Goal: Task Accomplishment & Management: Complete application form

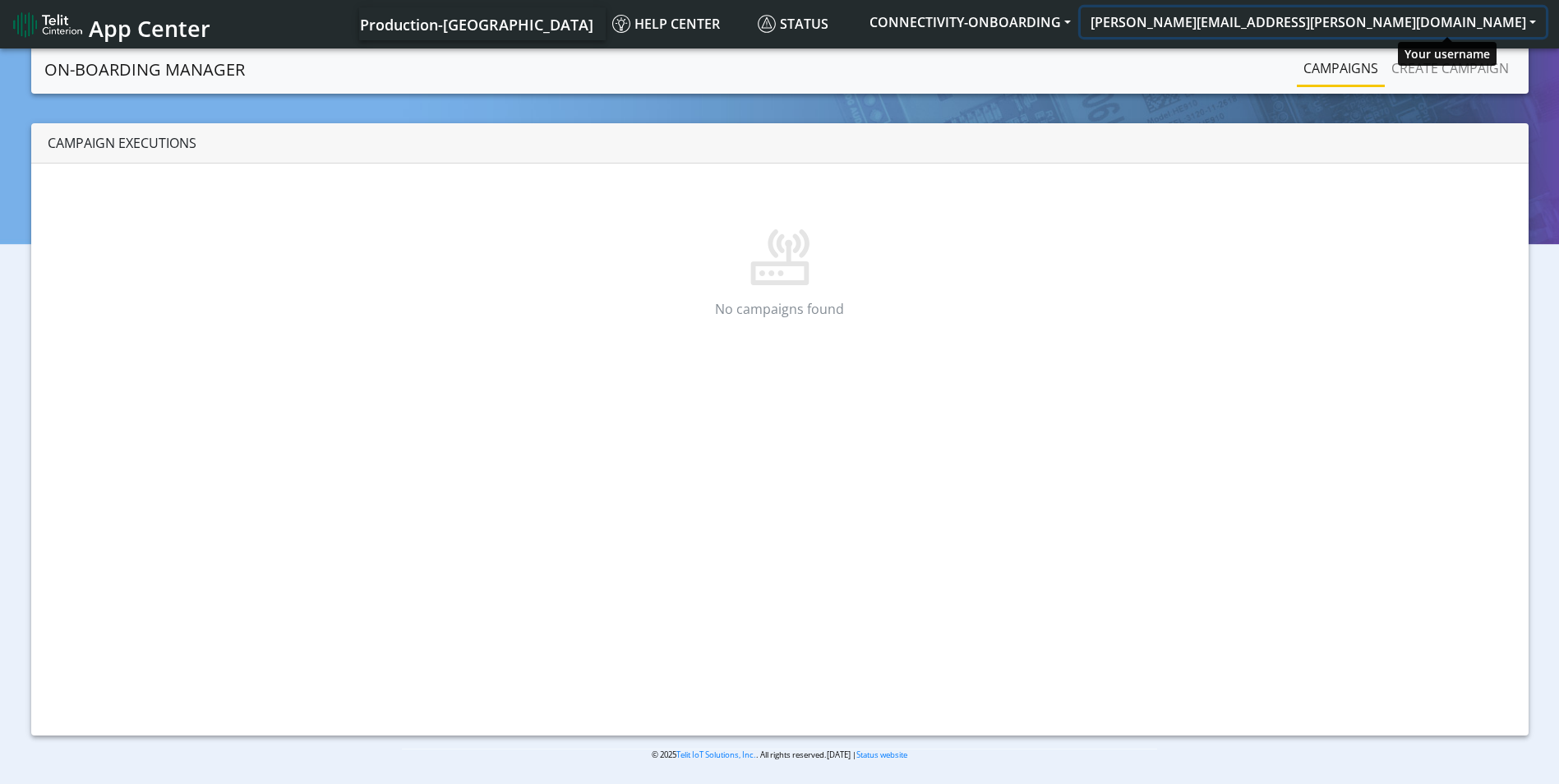
click at [1452, 23] on button "[PERSON_NAME][EMAIL_ADDRESS][PERSON_NAME][DOMAIN_NAME]" at bounding box center [1313, 23] width 465 height 30
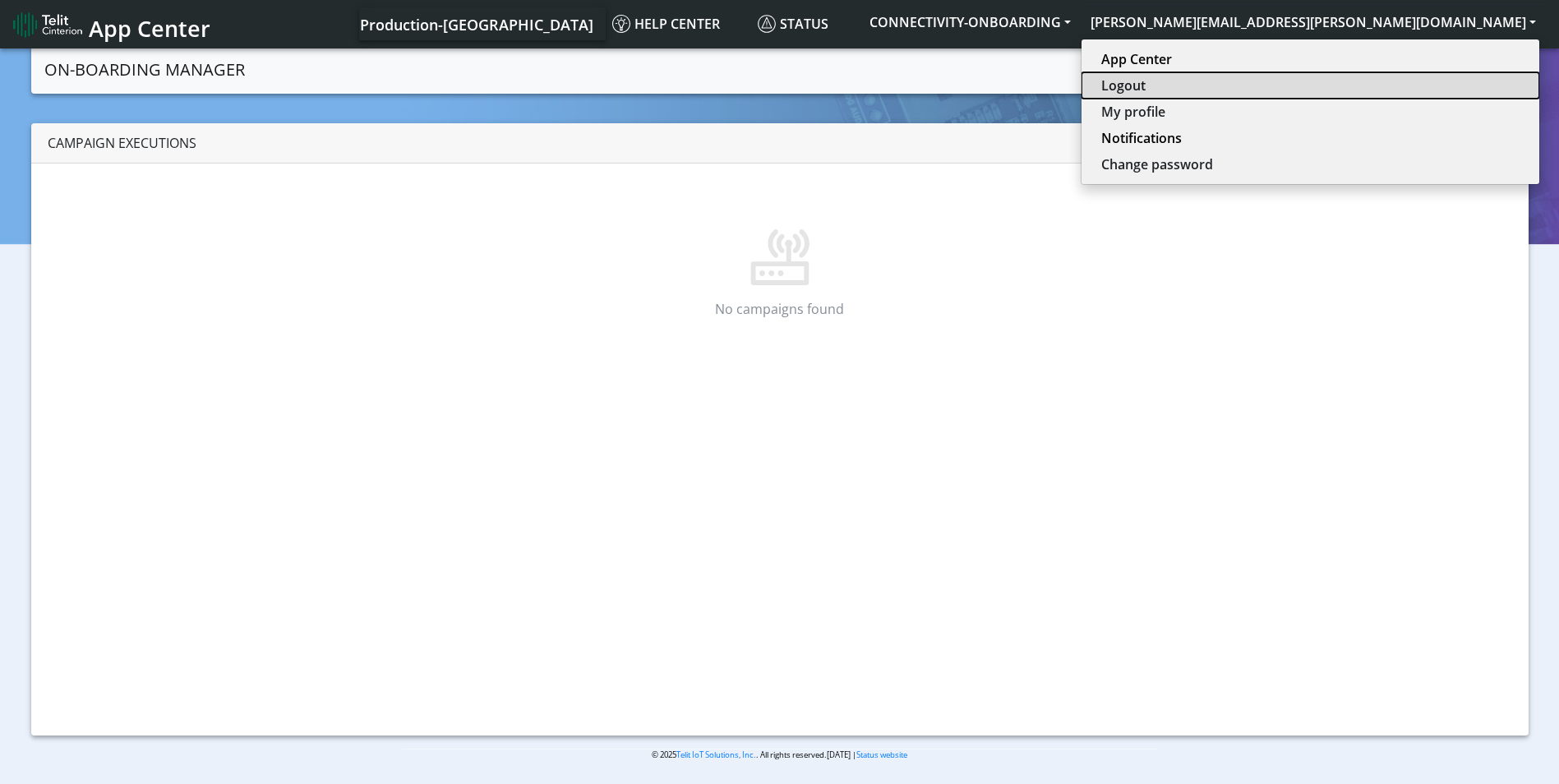
click at [1430, 79] on button "Logout" at bounding box center [1310, 85] width 458 height 26
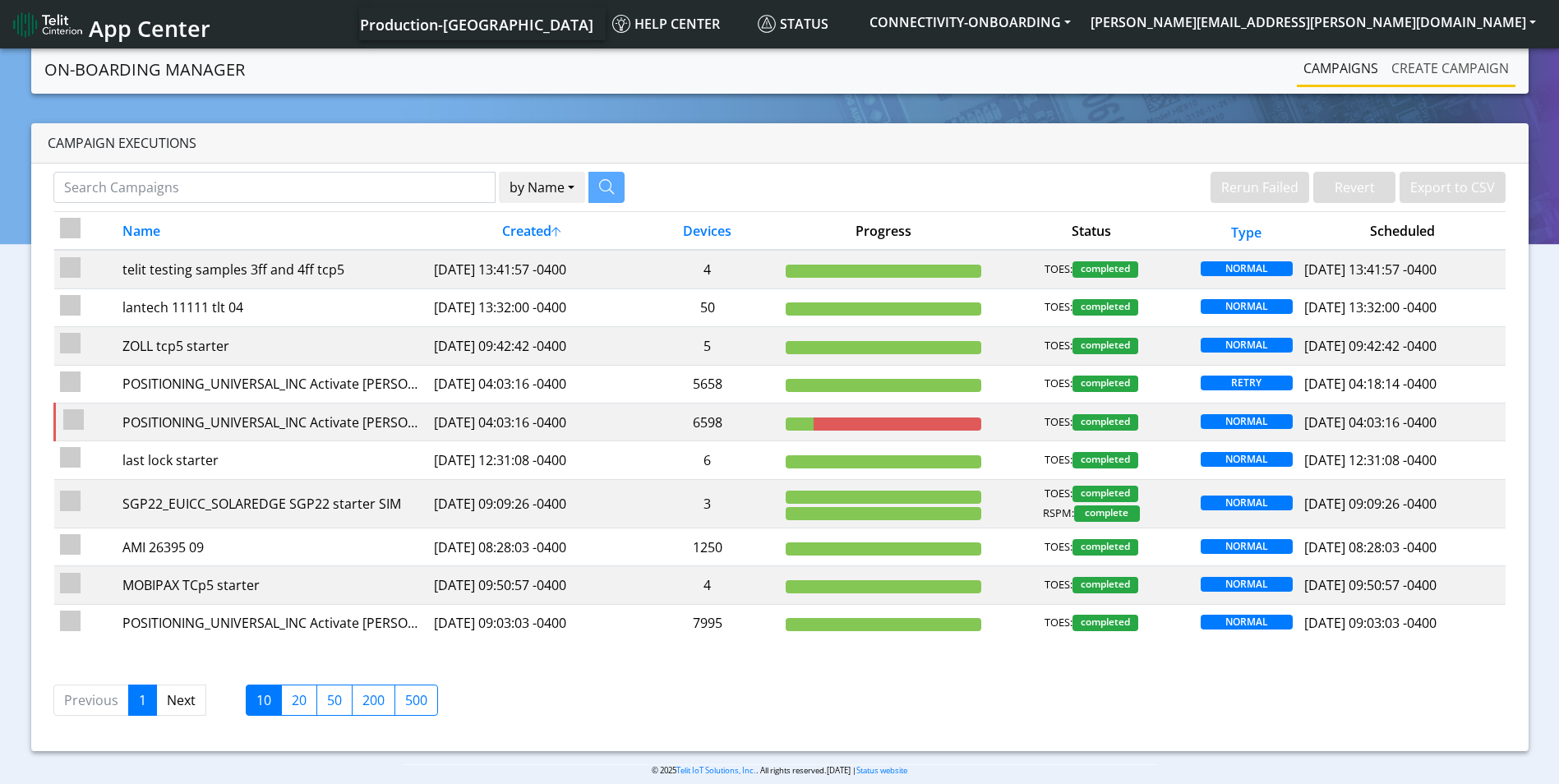
click at [1461, 69] on link "Create campaign" at bounding box center [1449, 68] width 130 height 33
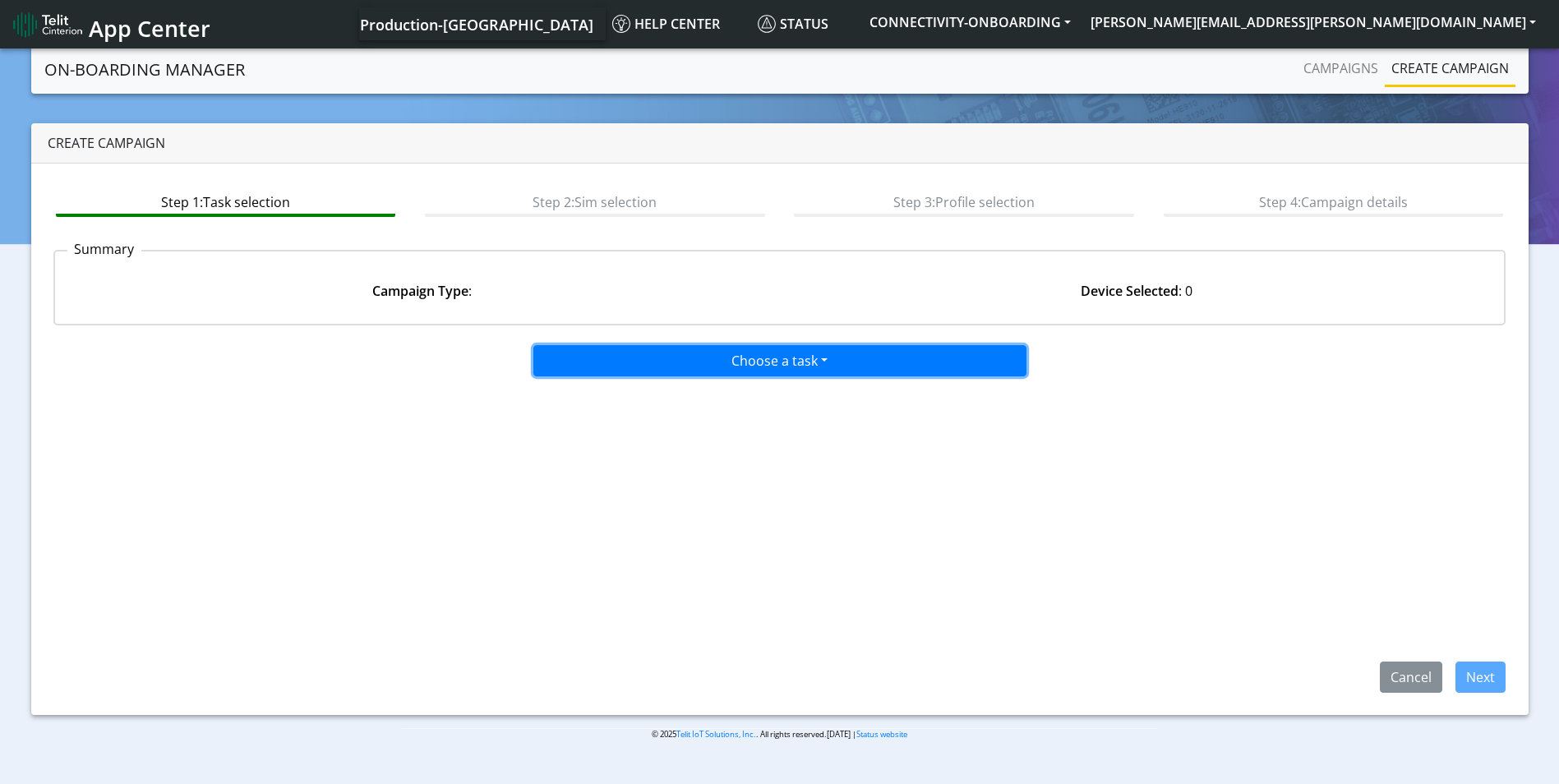
click at [807, 362] on button "Choose a task" at bounding box center [780, 360] width 493 height 31
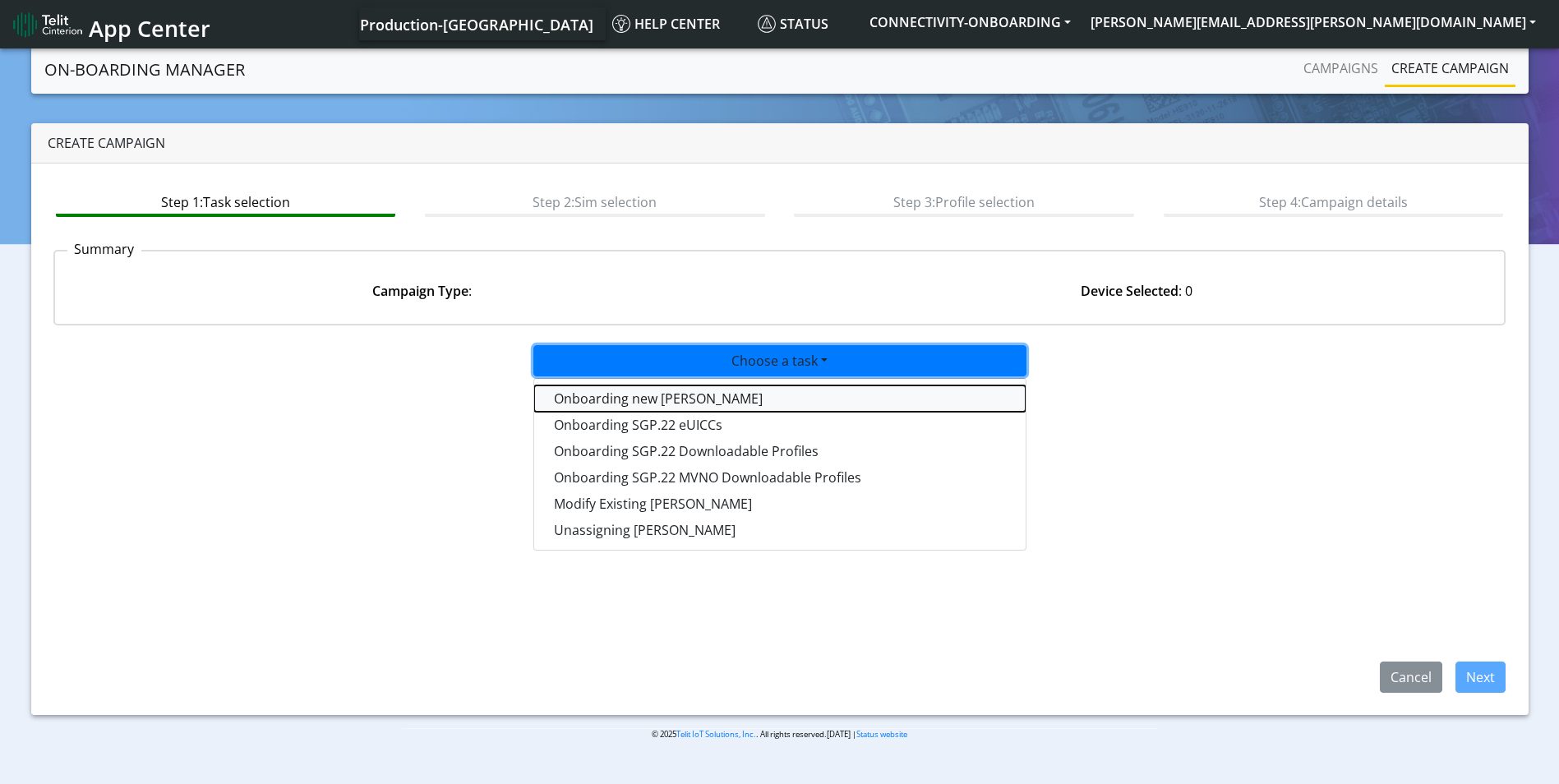
click at [676, 400] on tasktoes-dropdown "Onboarding new [PERSON_NAME]" at bounding box center [780, 399] width 492 height 26
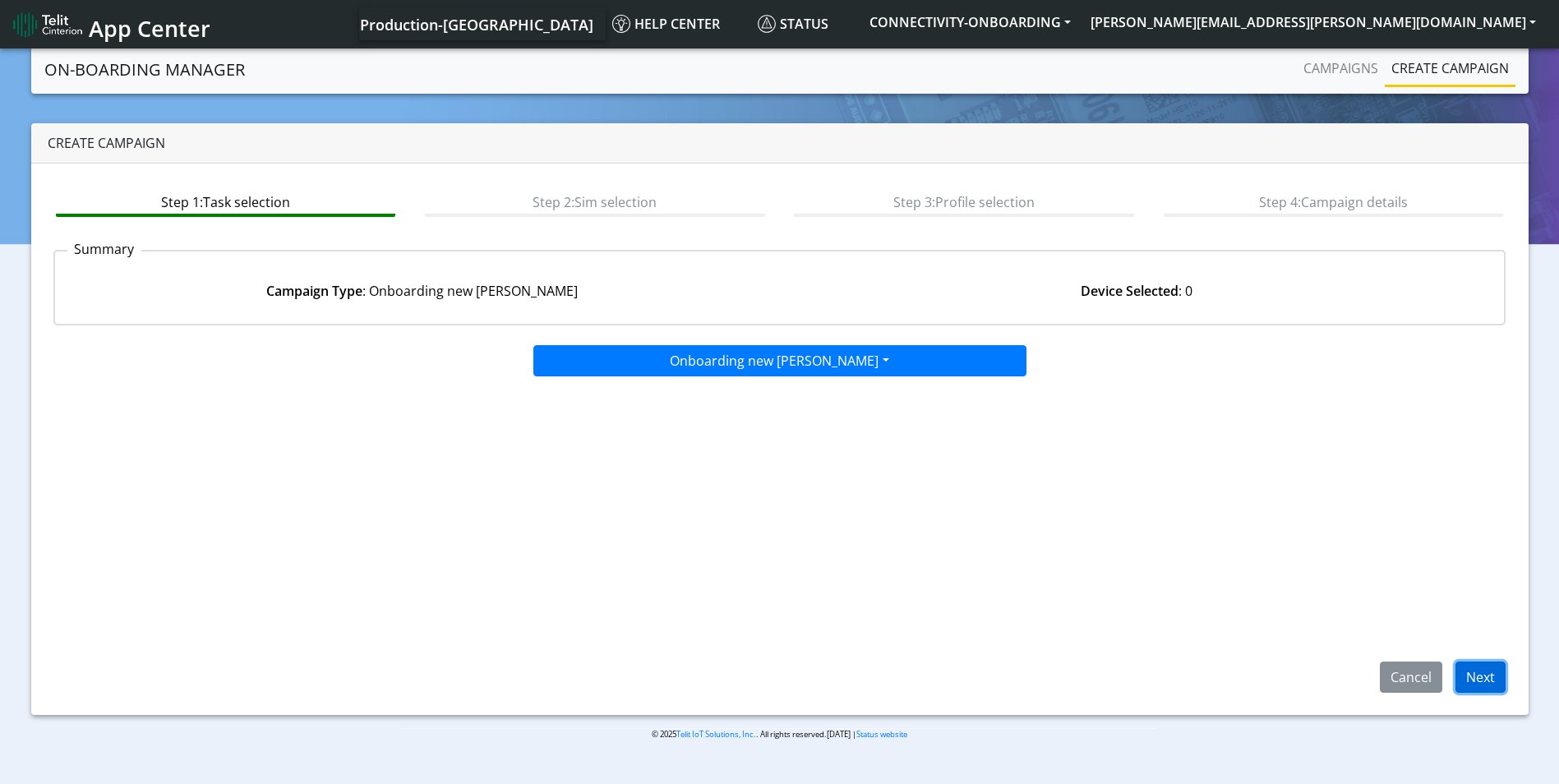
click at [1490, 671] on button "Next" at bounding box center [1480, 676] width 50 height 31
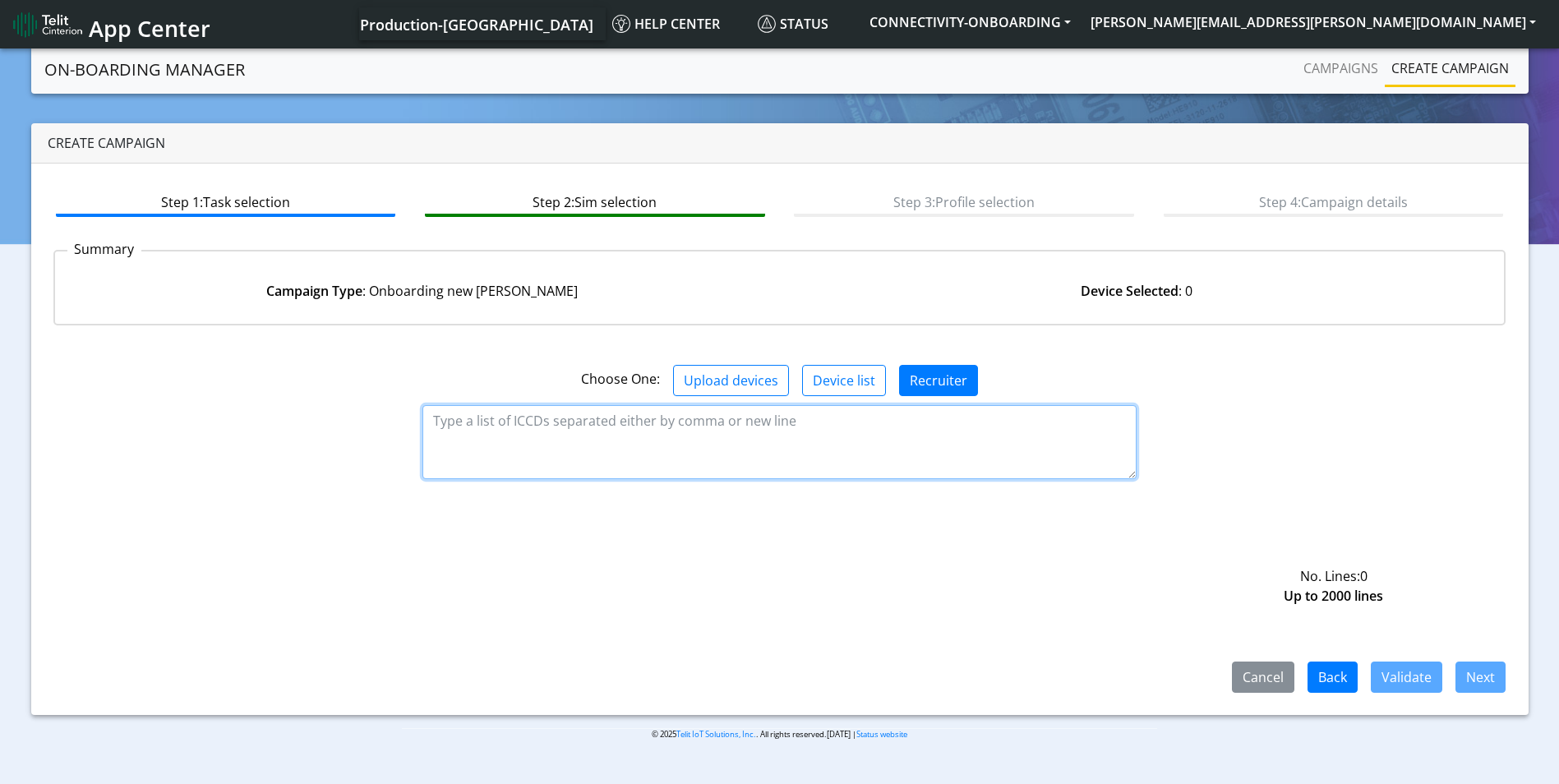
click at [612, 430] on textarea at bounding box center [779, 442] width 714 height 74
paste textarea "89358151000033566731 89358151000033566749 89358151000033566756 8935815100003356…"
type textarea "89358151000033566731 89358151000033566749 89358151000033566756 8935815100003356…"
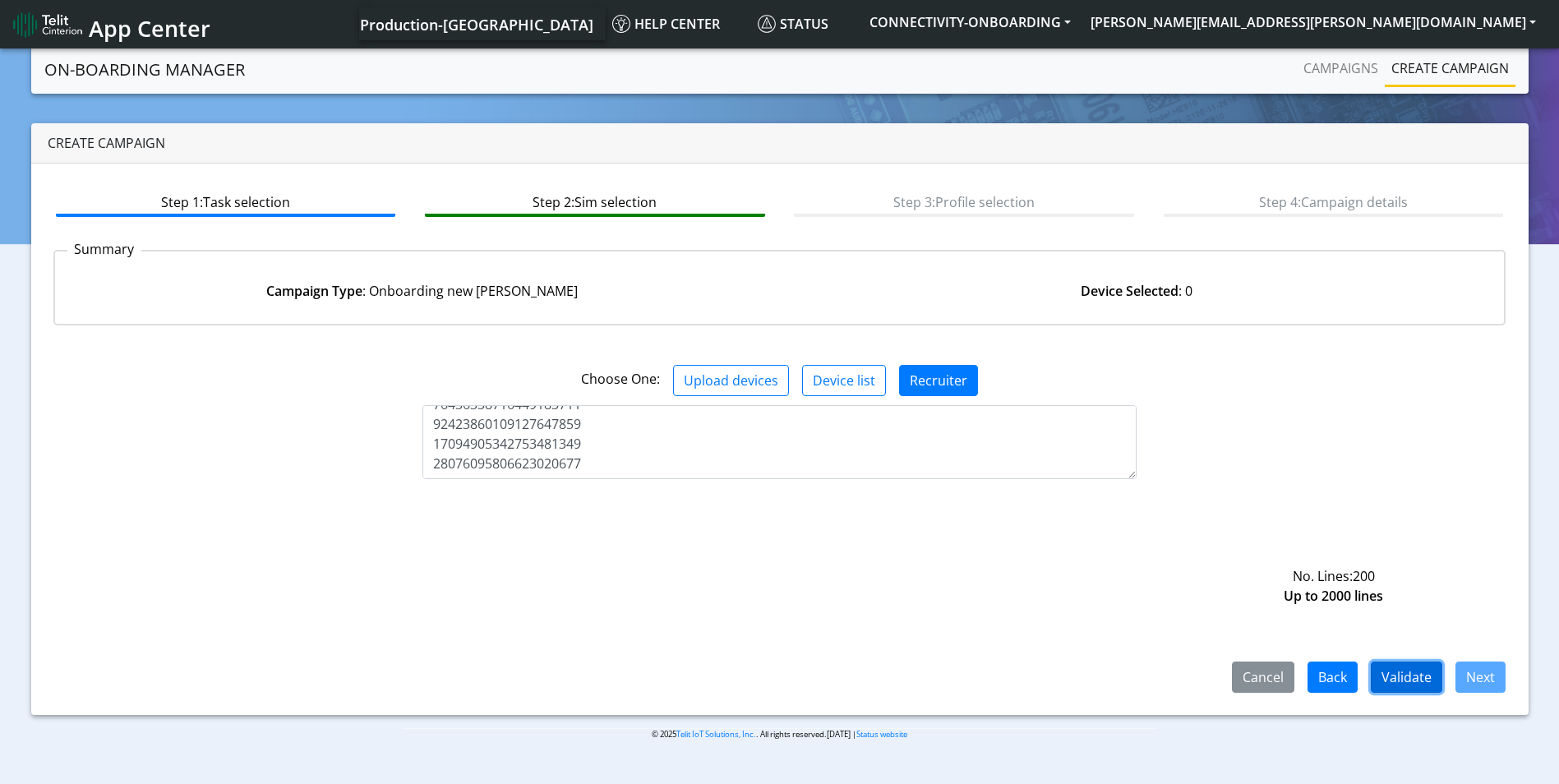
click at [1404, 678] on button "Validate" at bounding box center [1406, 676] width 71 height 31
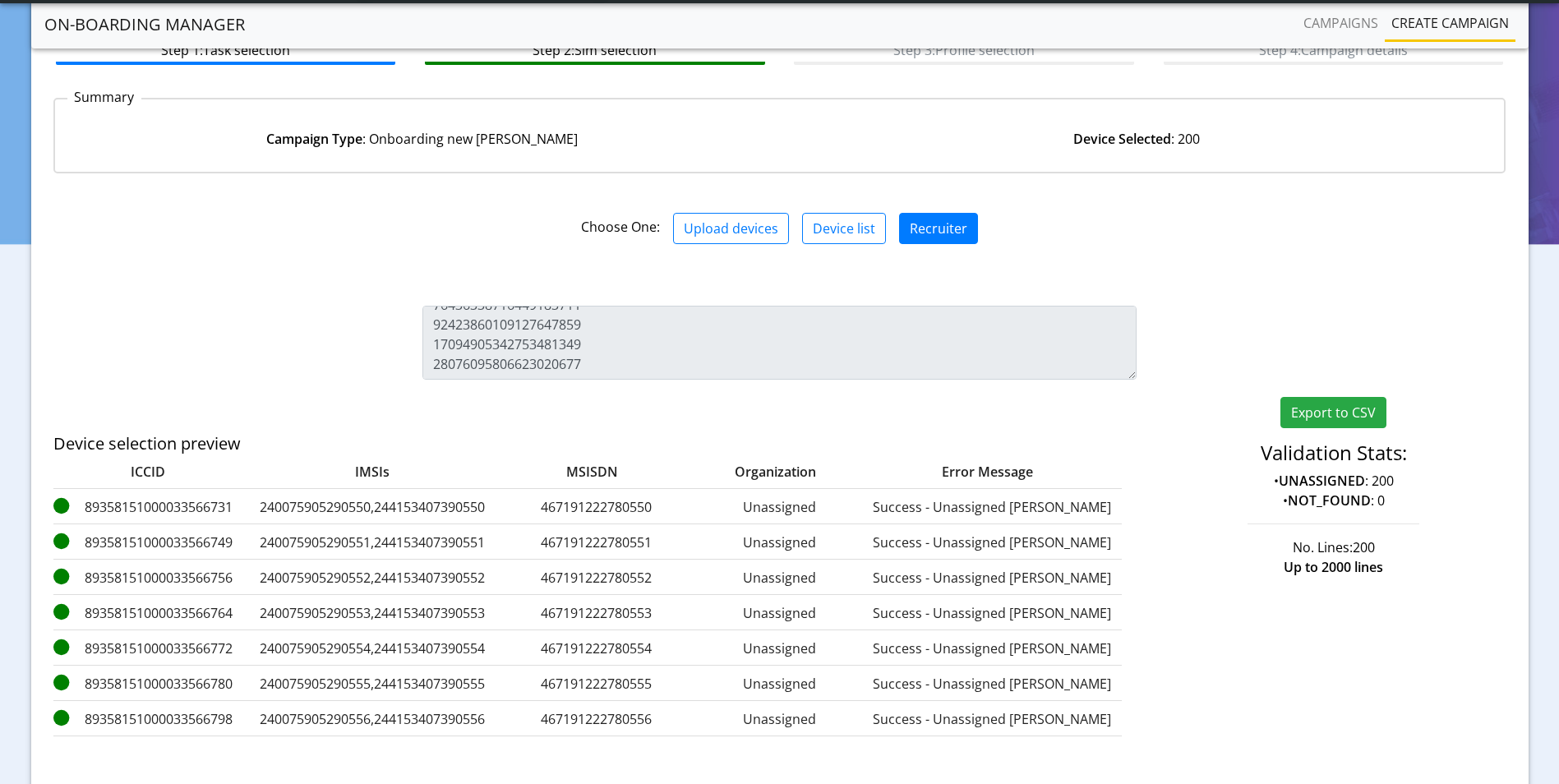
scroll to position [244, 0]
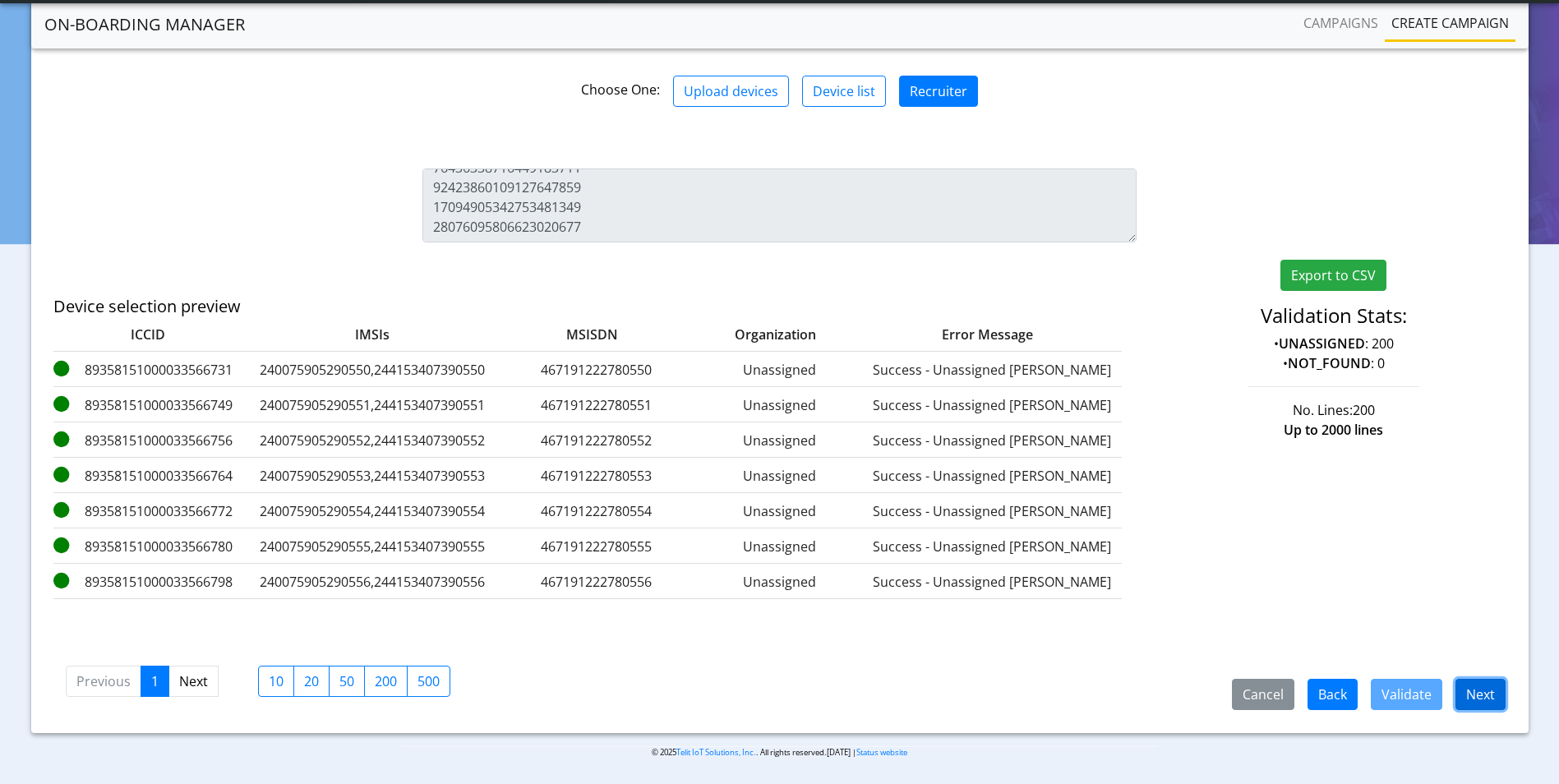
click at [1478, 691] on button "Next" at bounding box center [1480, 694] width 50 height 31
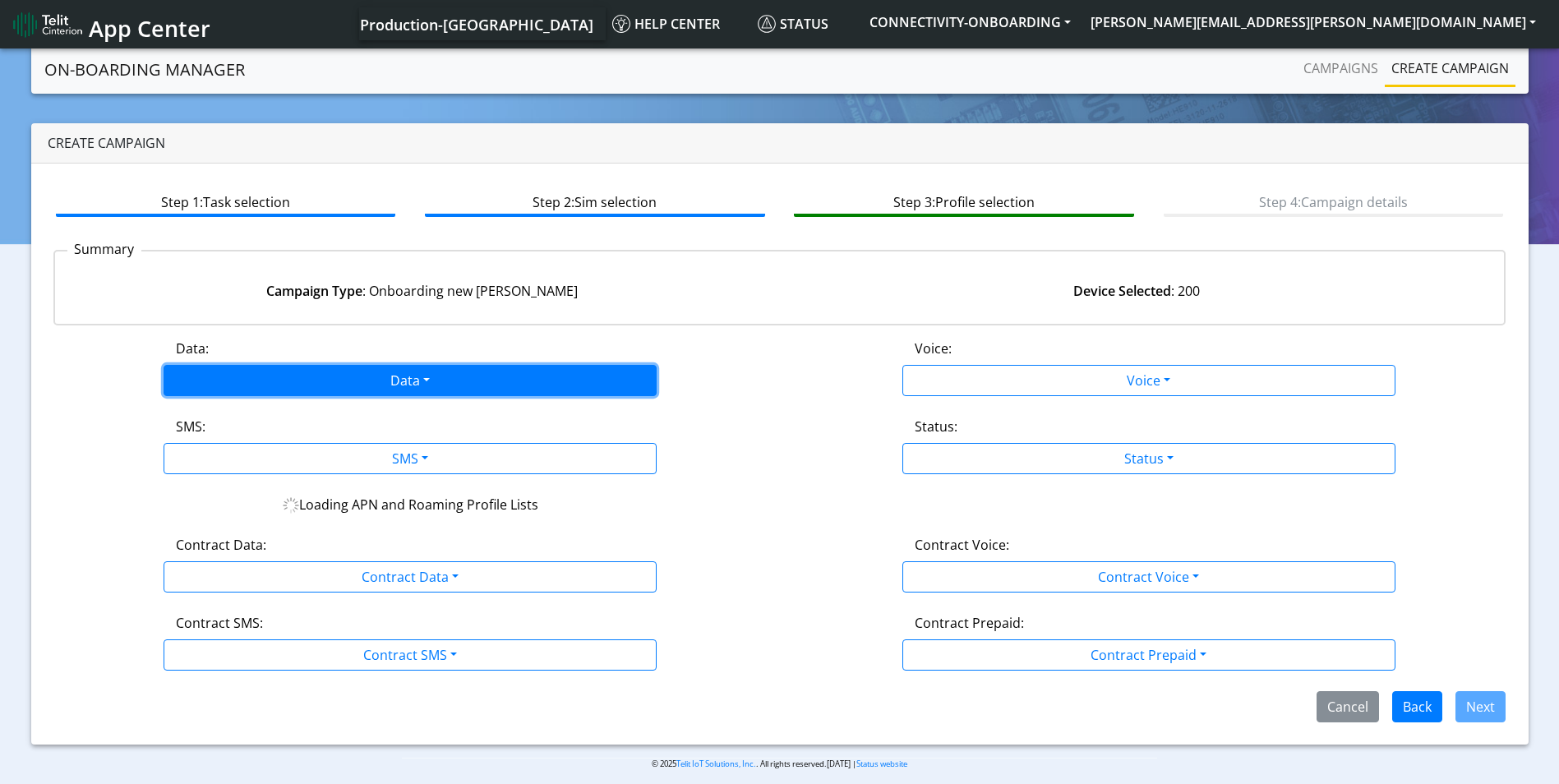
click at [460, 392] on button "Data" at bounding box center [410, 380] width 493 height 31
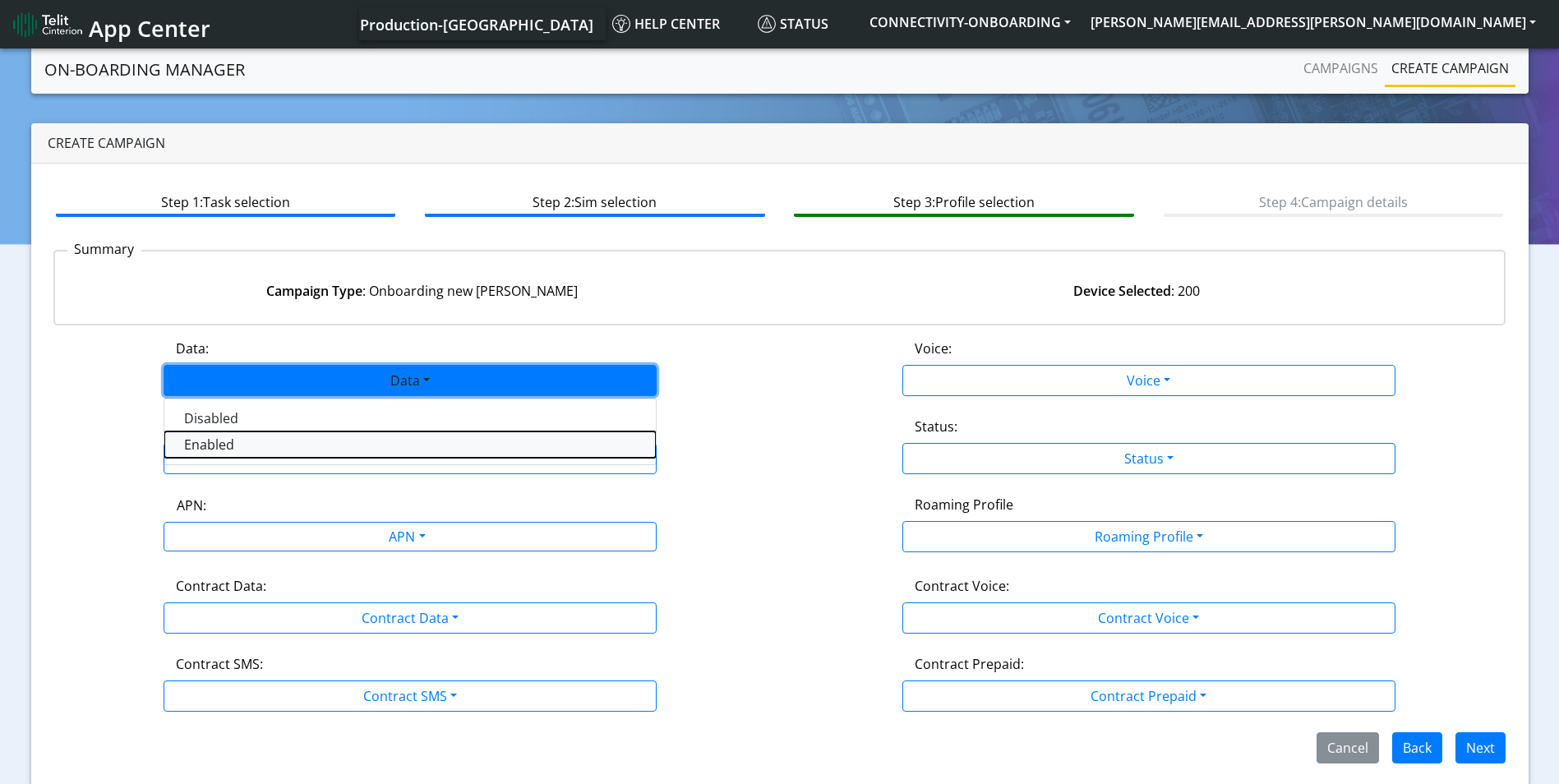
click at [303, 447] on button "Enabled" at bounding box center [410, 445] width 492 height 26
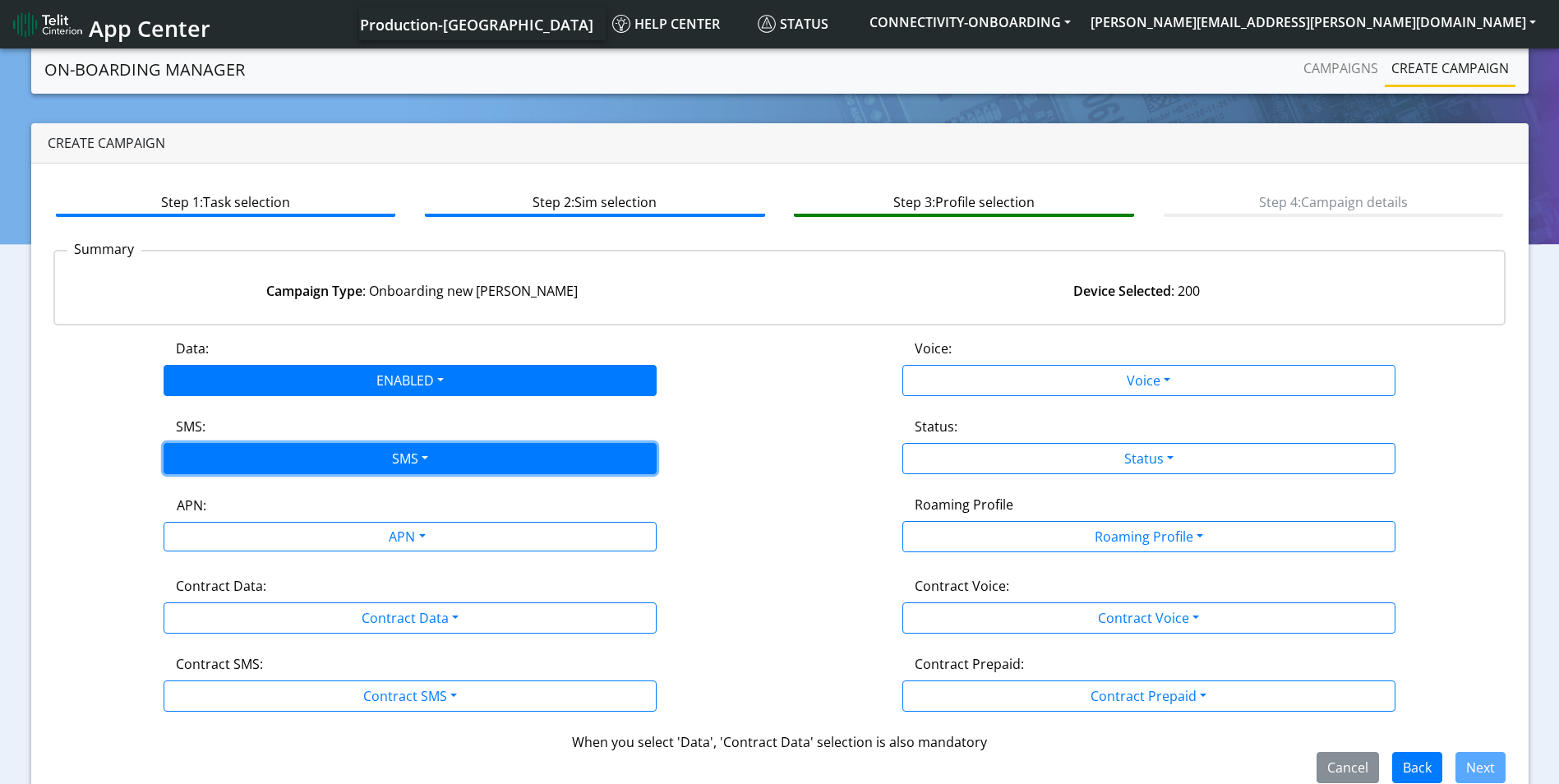
click at [379, 456] on button "SMS" at bounding box center [410, 458] width 493 height 31
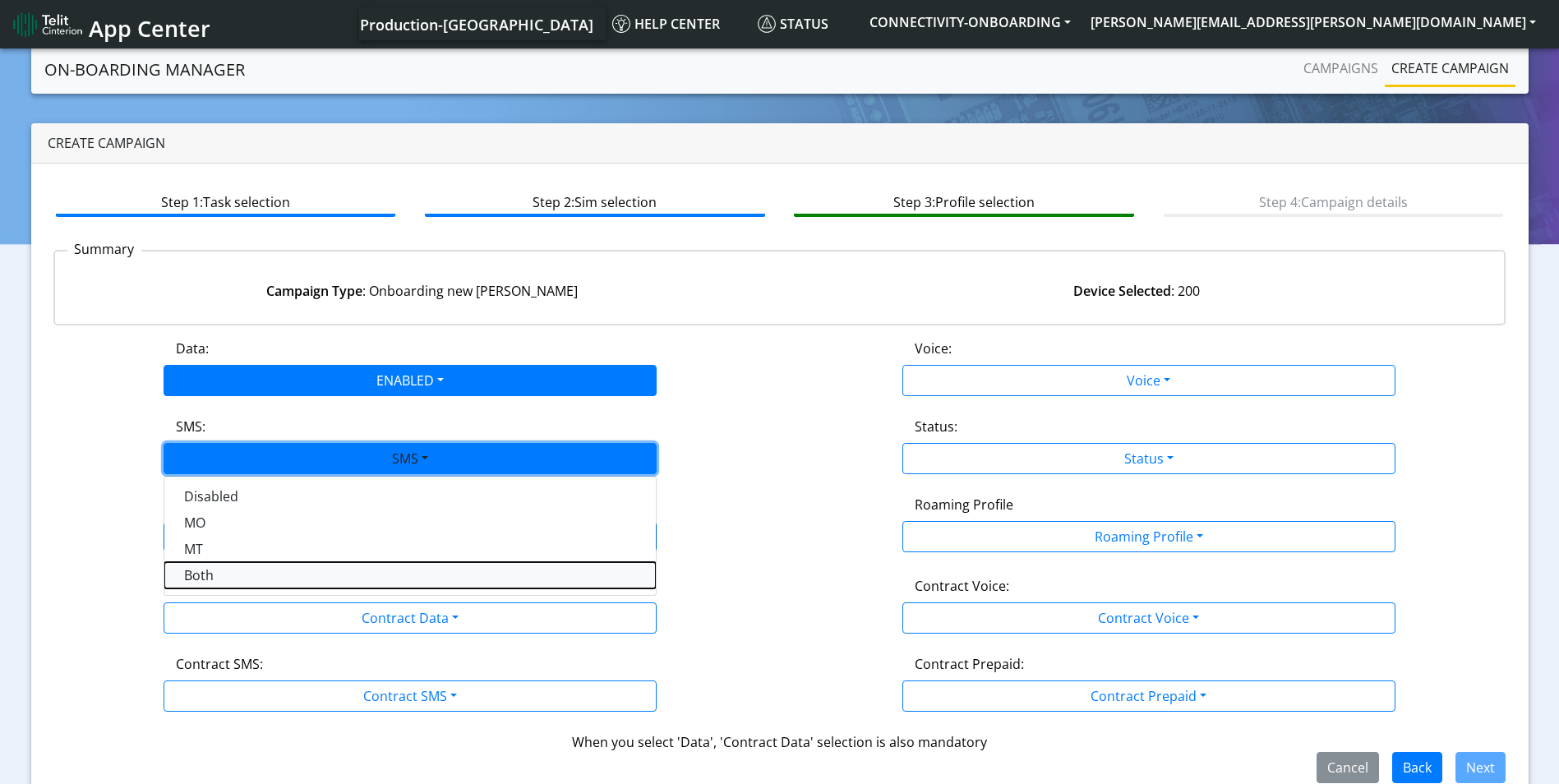
drag, startPoint x: 266, startPoint y: 577, endPoint x: 368, endPoint y: 548, distance: 106.0
click at [268, 577] on button "Both" at bounding box center [410, 575] width 492 height 26
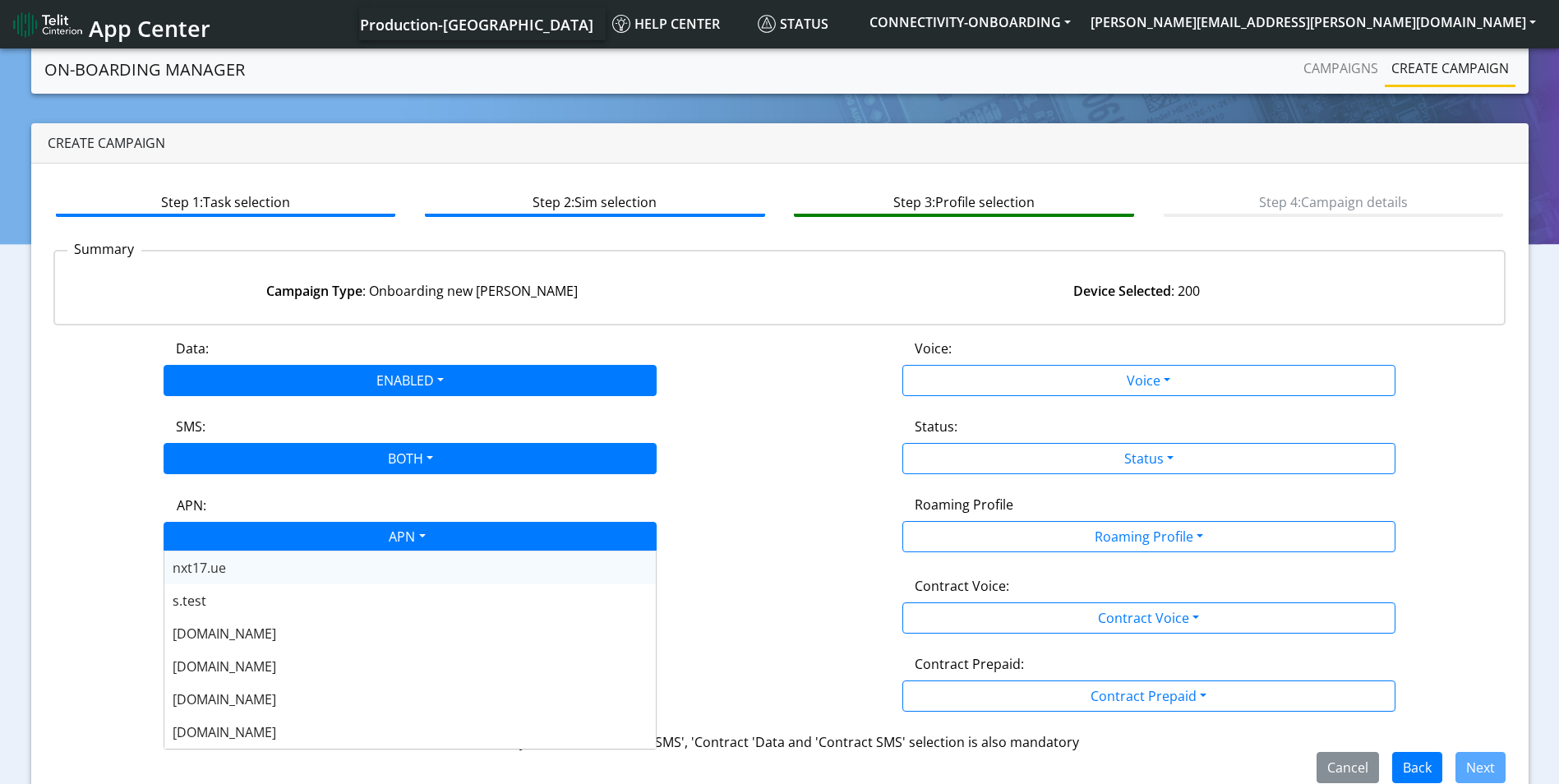
click at [371, 540] on div "APN" at bounding box center [405, 538] width 521 height 32
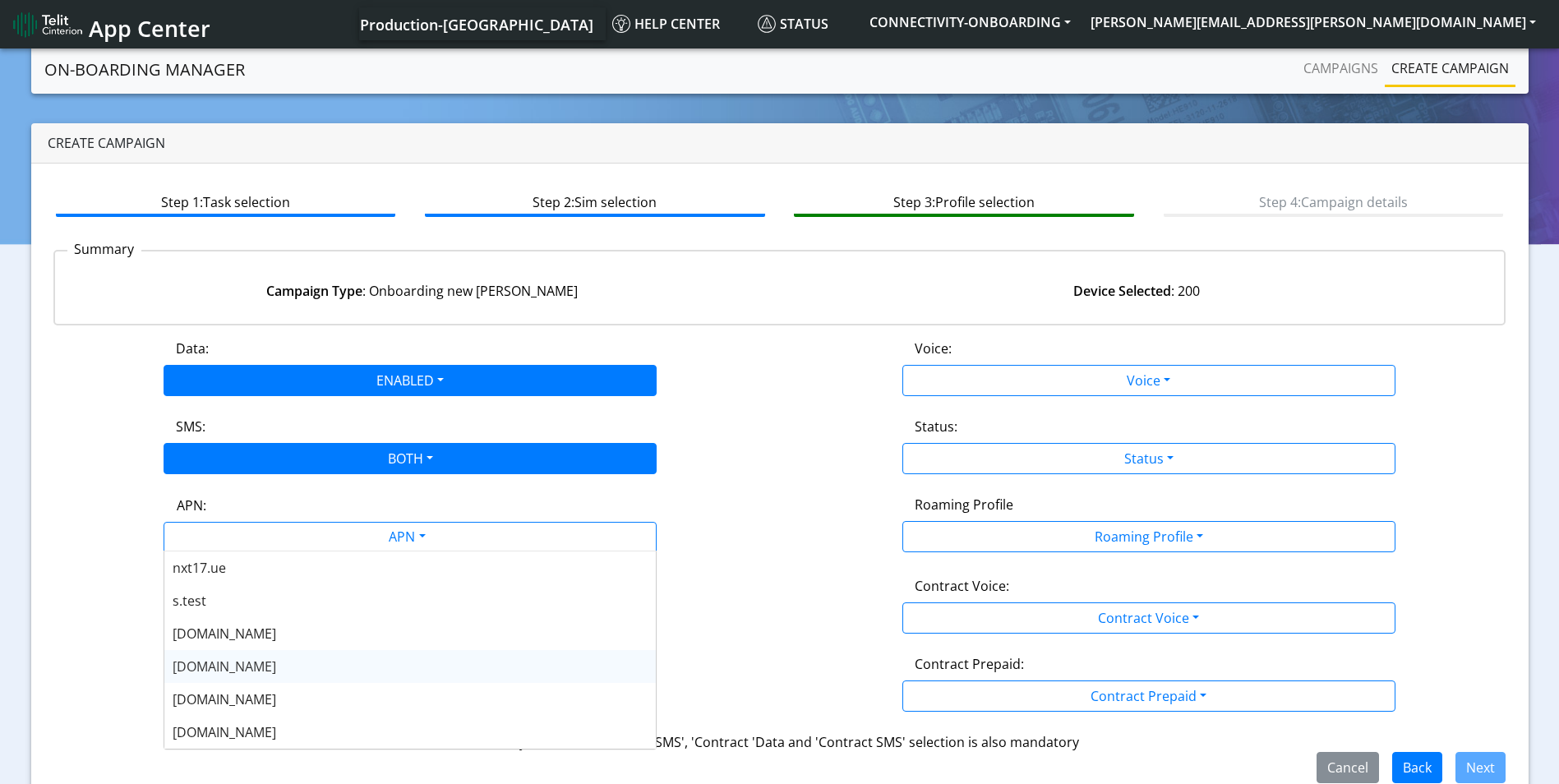
drag, startPoint x: 299, startPoint y: 668, endPoint x: 416, endPoint y: 626, distance: 124.3
click at [300, 667] on div "[DOMAIN_NAME]" at bounding box center [410, 666] width 492 height 33
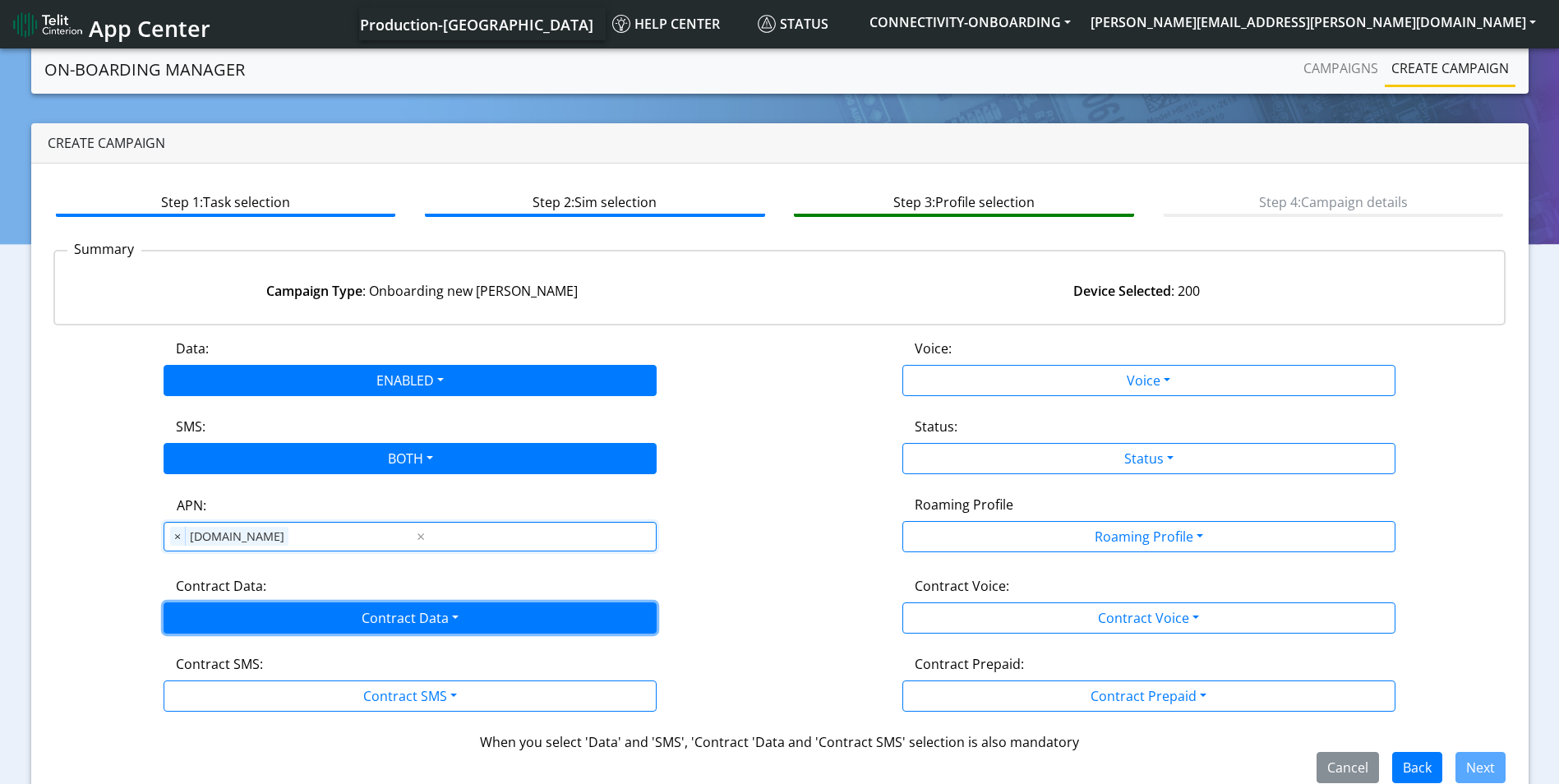
click at [418, 613] on button "Contract Data" at bounding box center [410, 617] width 493 height 31
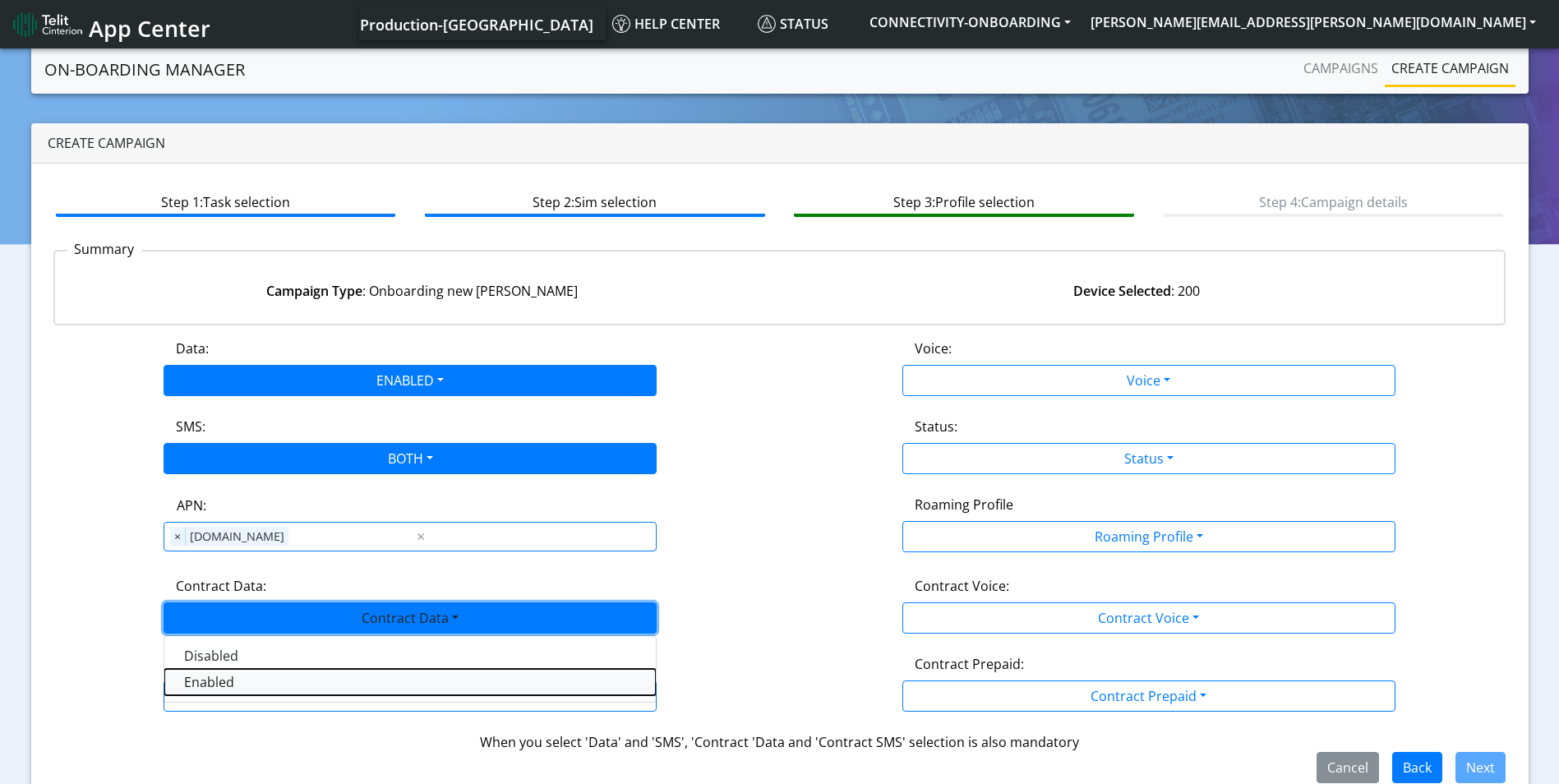
drag, startPoint x: 281, startPoint y: 681, endPoint x: 355, endPoint y: 696, distance: 75.5
click at [282, 681] on Dataenabled-dropdown "Enabled" at bounding box center [410, 682] width 492 height 26
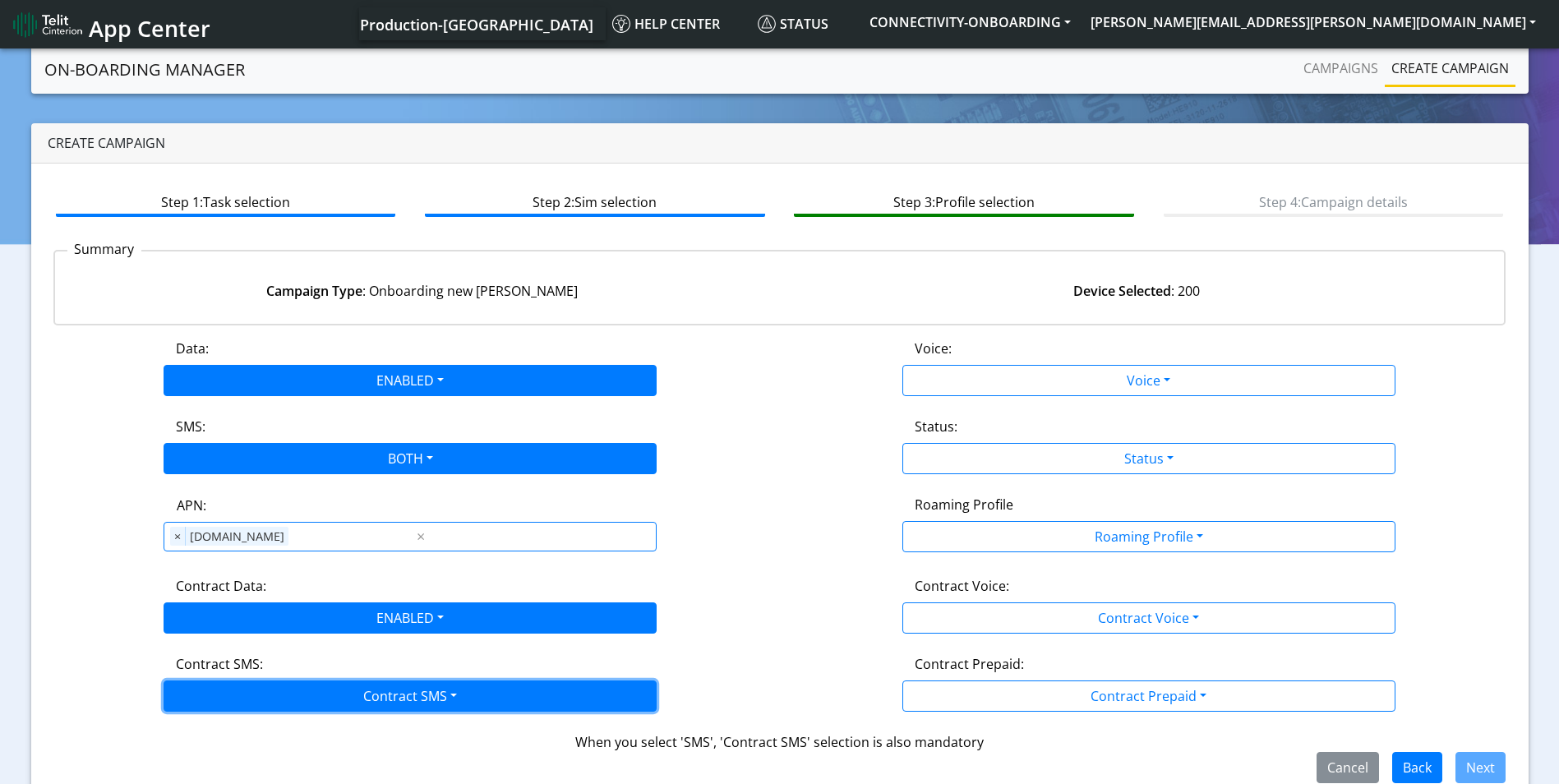
click at [362, 699] on button "Contract SMS" at bounding box center [410, 695] width 493 height 31
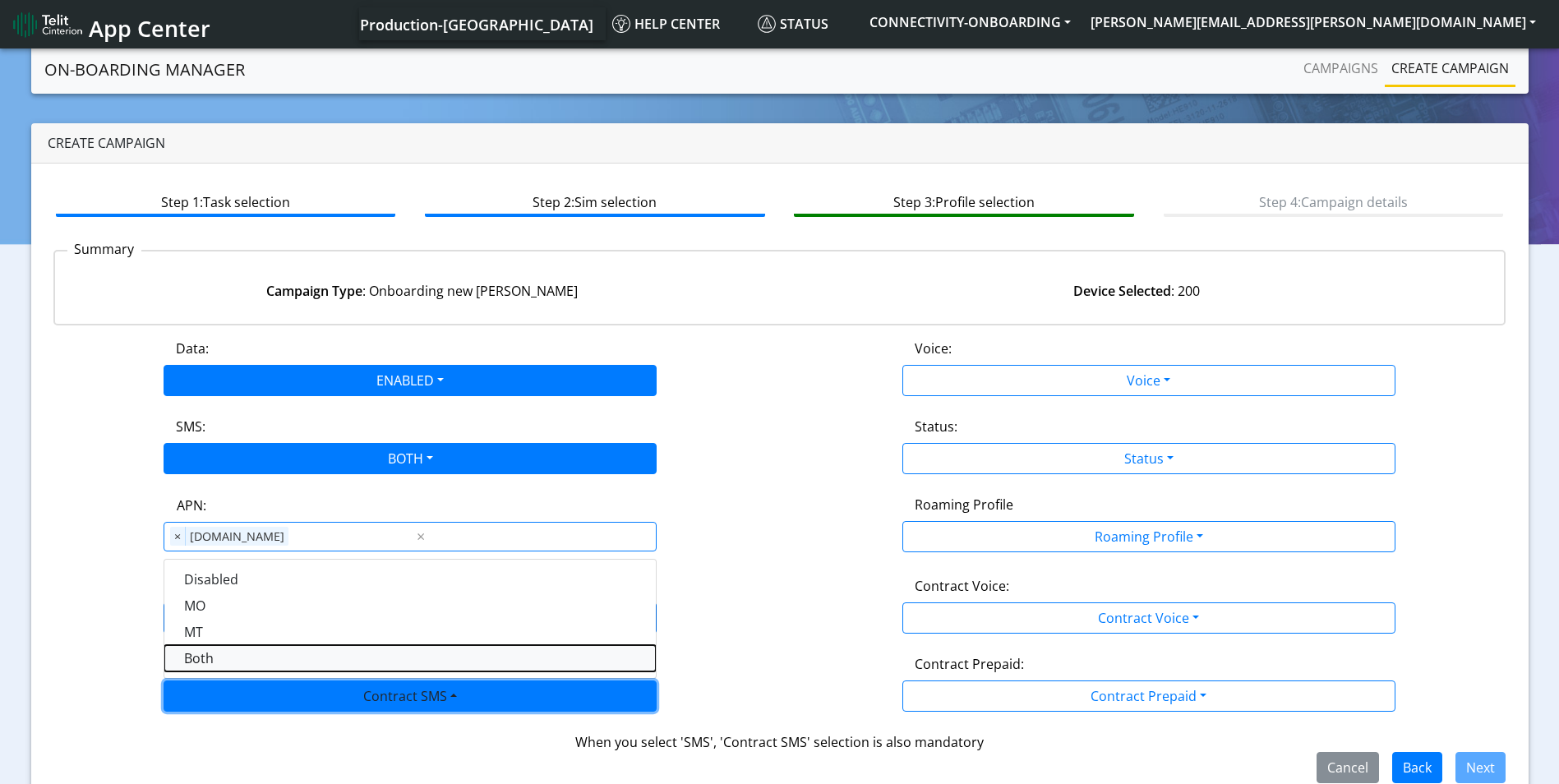
click at [224, 658] on SMSboth-dropdown "Both" at bounding box center [410, 658] width 492 height 26
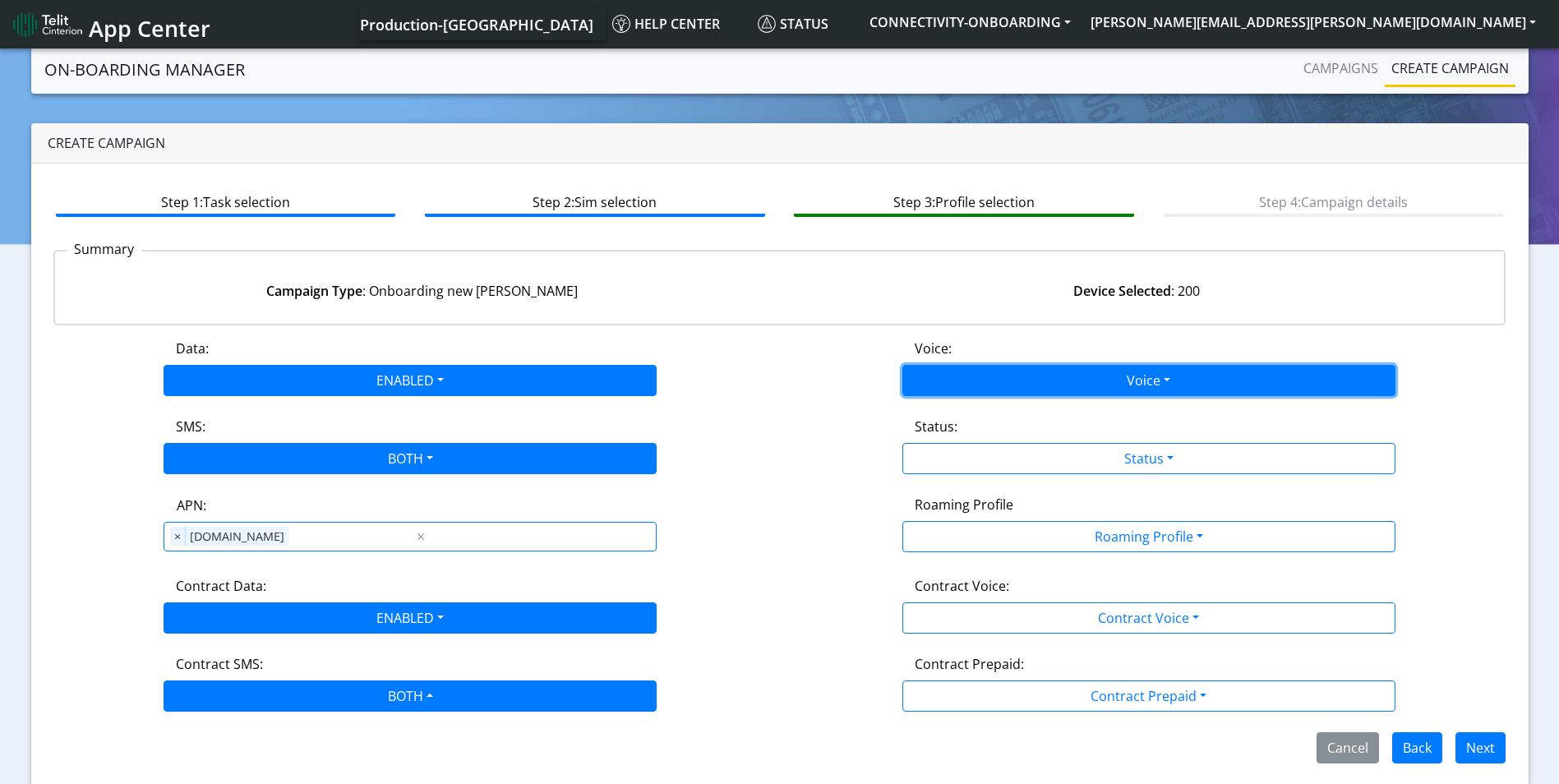
click at [1127, 381] on button "Voice" at bounding box center [1149, 380] width 493 height 31
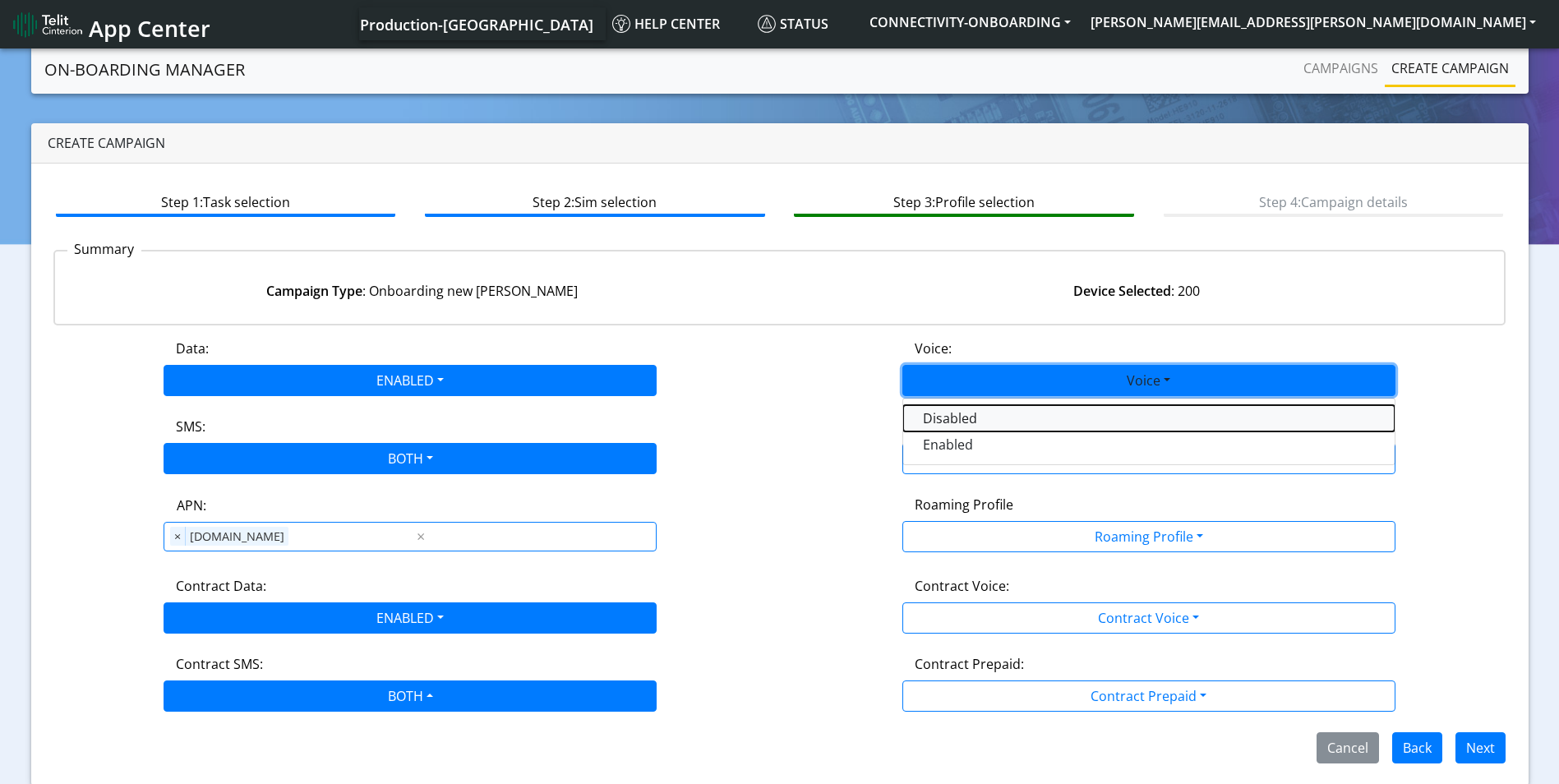
click at [985, 423] on button "Disabled" at bounding box center [1149, 418] width 492 height 26
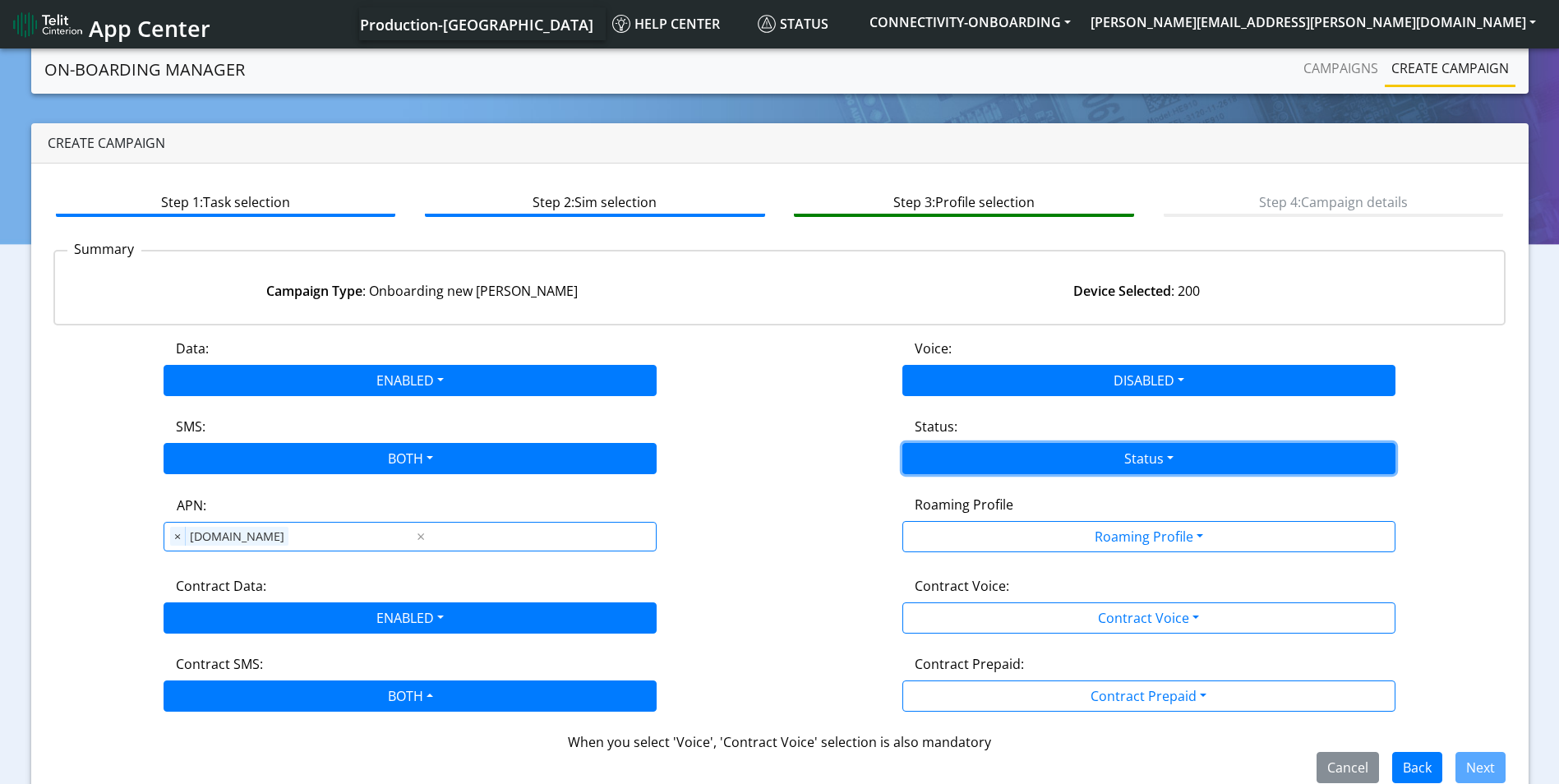
click at [1089, 471] on button "Status" at bounding box center [1149, 458] width 493 height 31
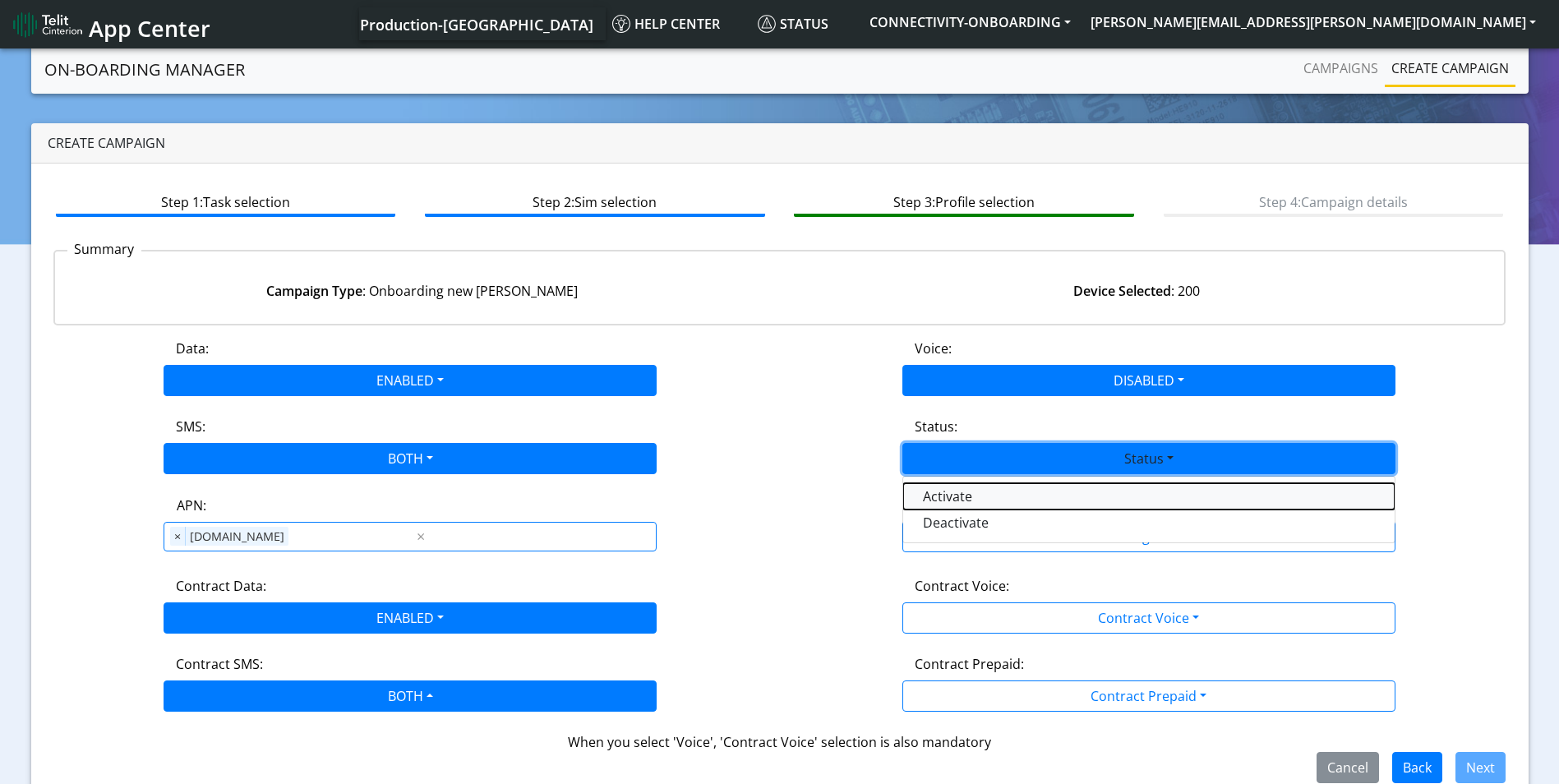
drag, startPoint x: 993, startPoint y: 503, endPoint x: 1021, endPoint y: 498, distance: 28.4
click at [1000, 501] on button "Activate" at bounding box center [1149, 496] width 492 height 26
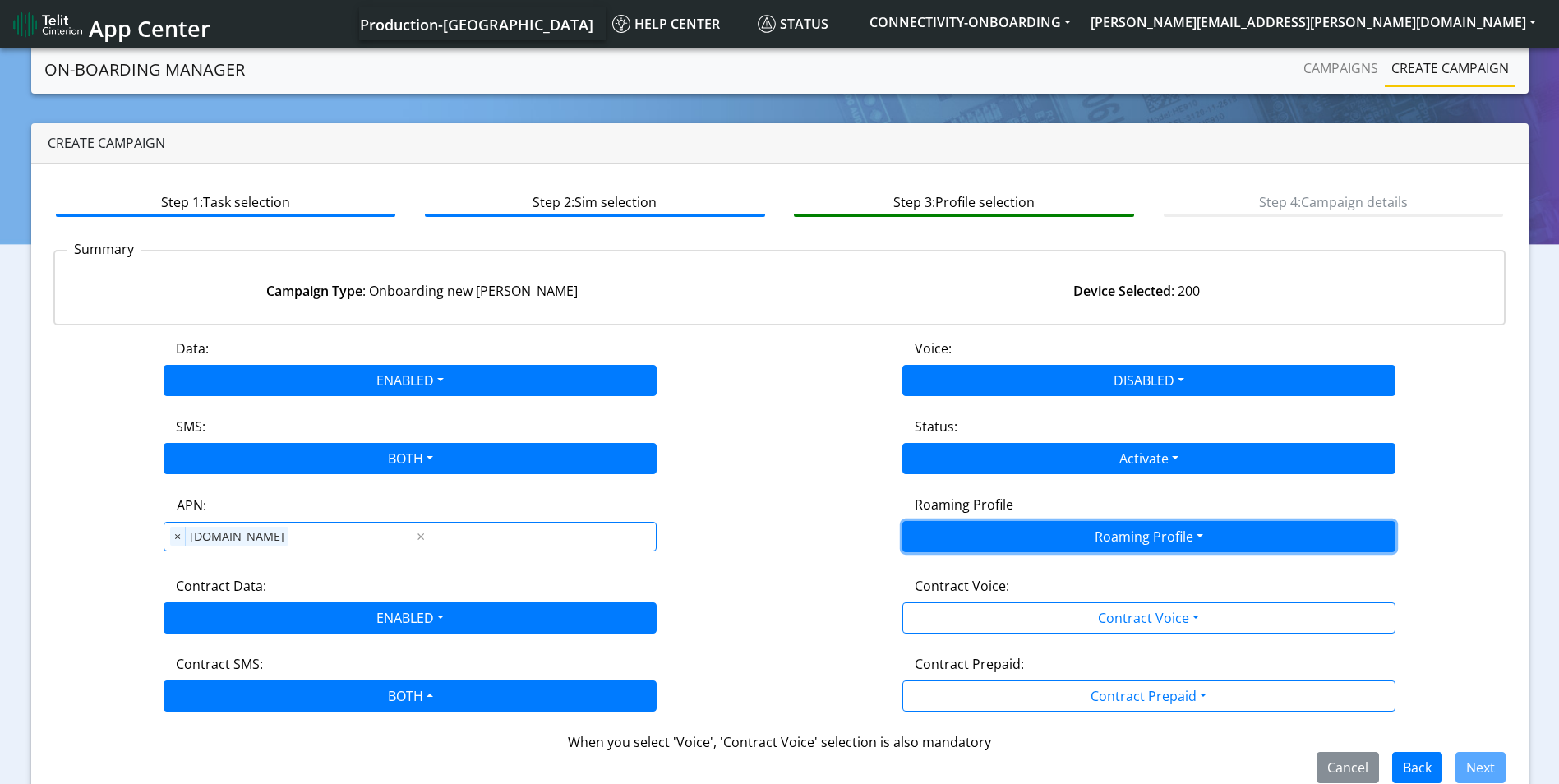
click at [1088, 527] on button "Roaming Profile" at bounding box center [1149, 535] width 493 height 31
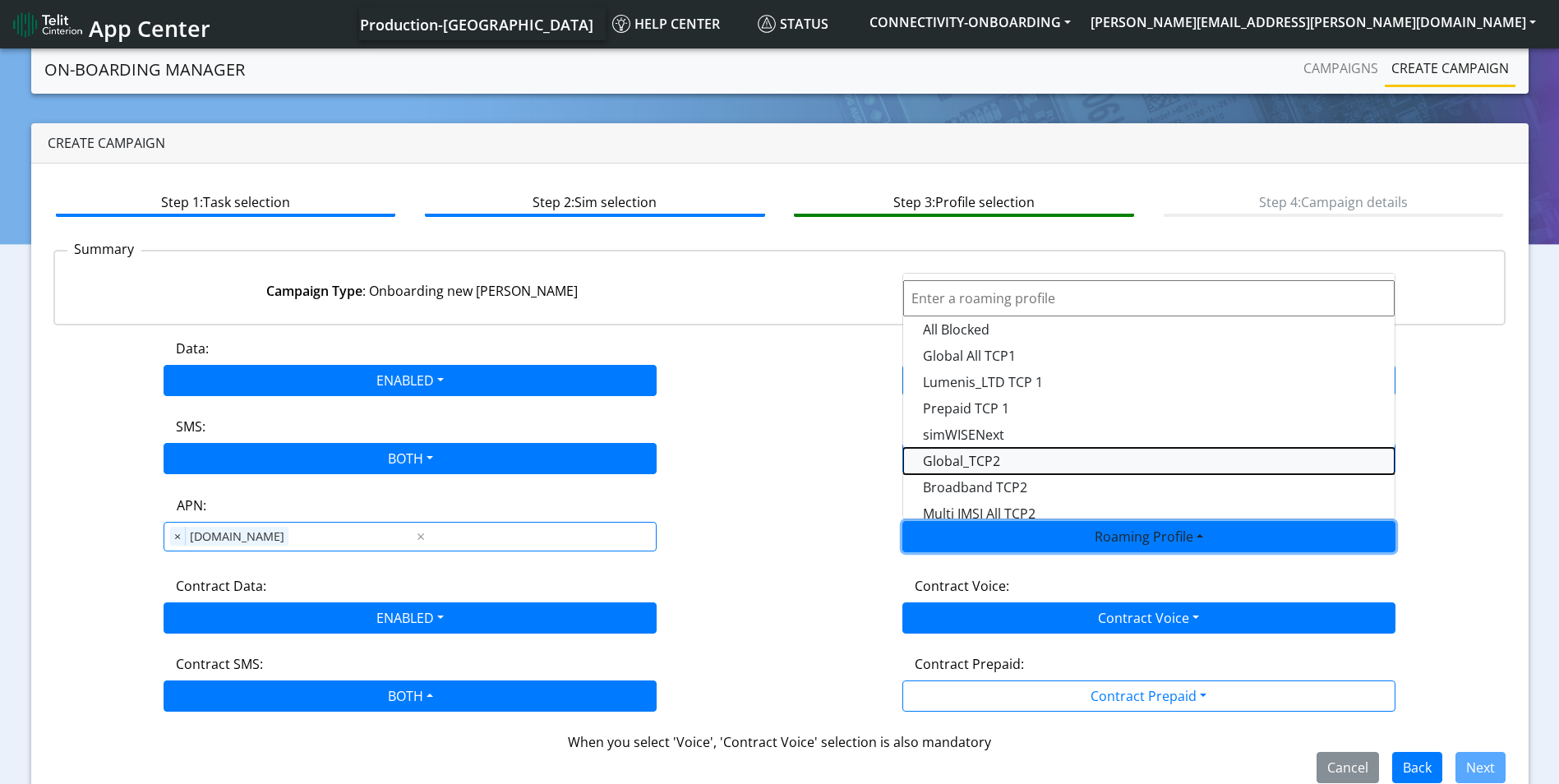
drag, startPoint x: 991, startPoint y: 458, endPoint x: 1105, endPoint y: 609, distance: 189.2
click at [992, 458] on Profile-dropdown "Global_TCP2" at bounding box center [1149, 460] width 492 height 26
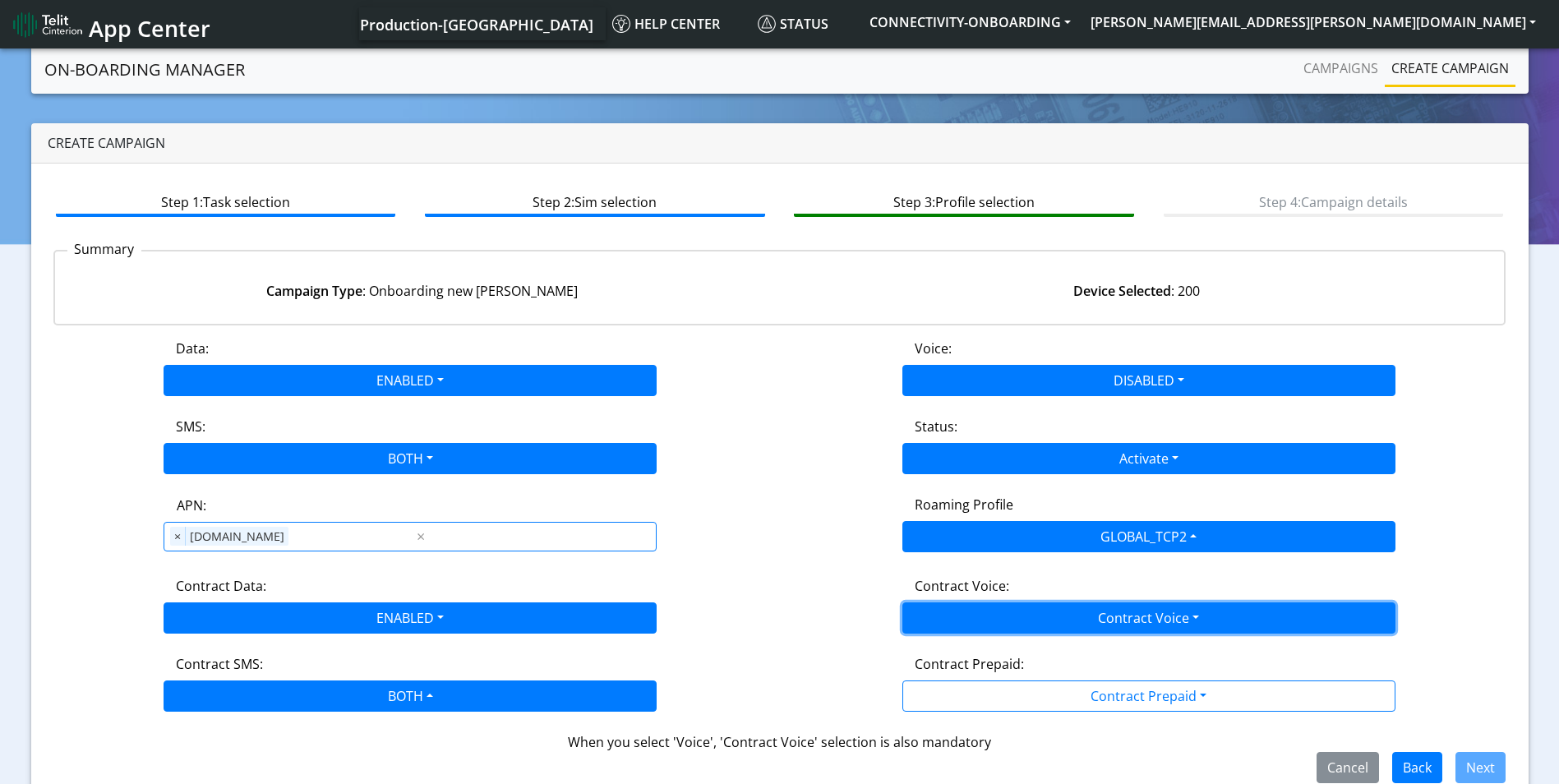
click at [1117, 622] on button "Contract Voice" at bounding box center [1149, 617] width 493 height 31
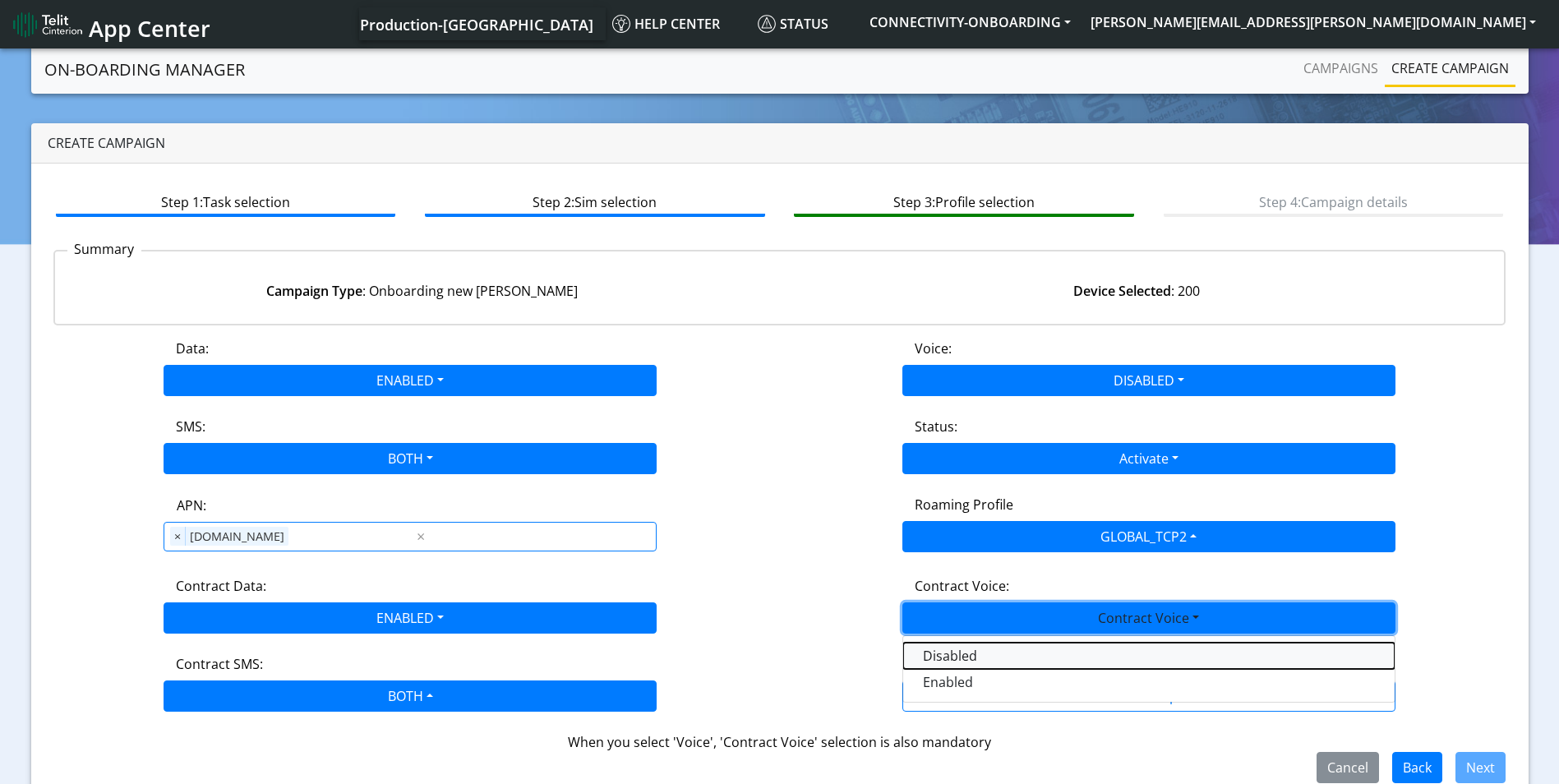
click at [1005, 644] on Voicedisabled-dropdown "Disabled" at bounding box center [1149, 656] width 492 height 26
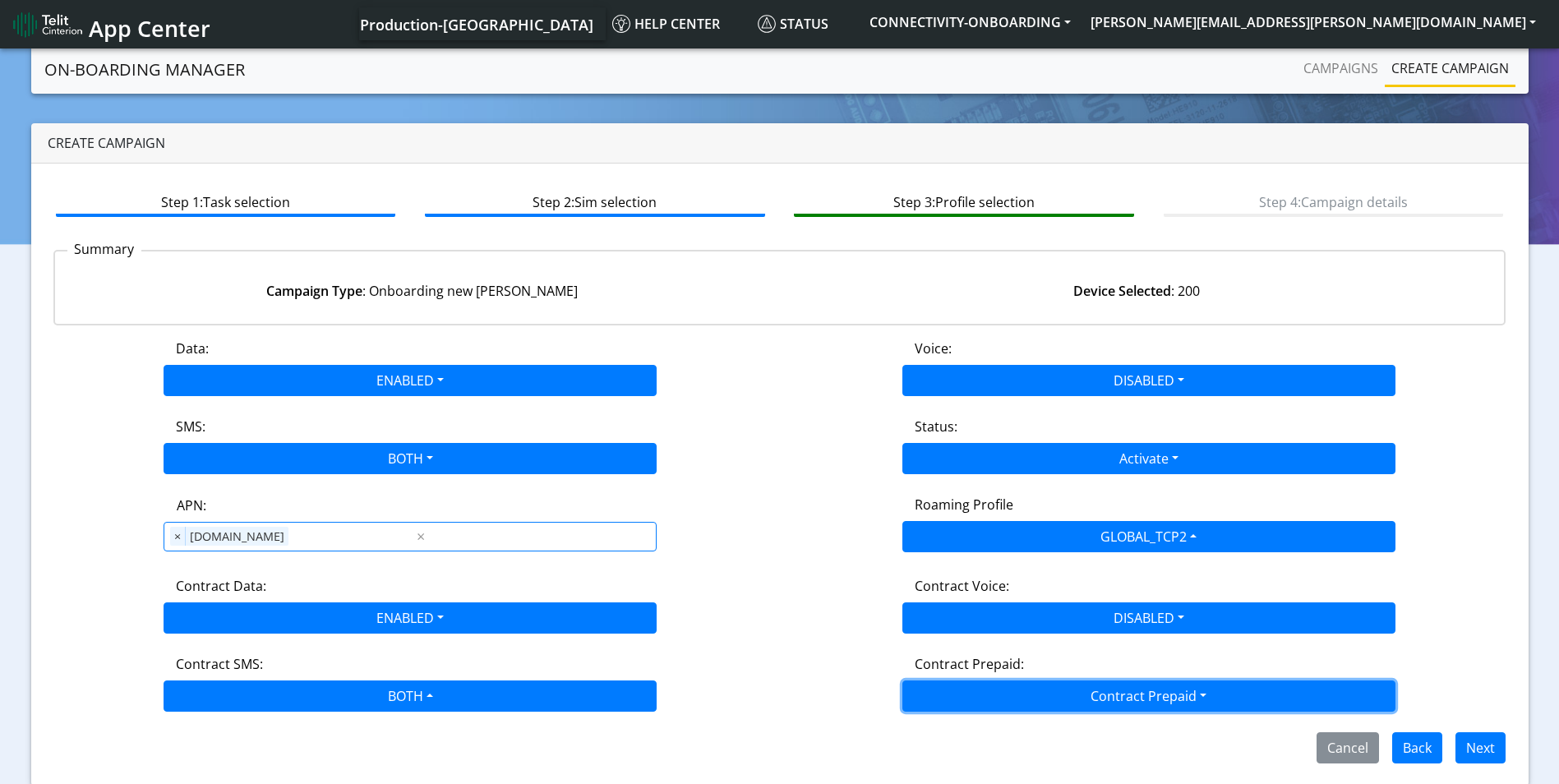
click at [1123, 689] on button "Contract Prepaid" at bounding box center [1149, 695] width 493 height 31
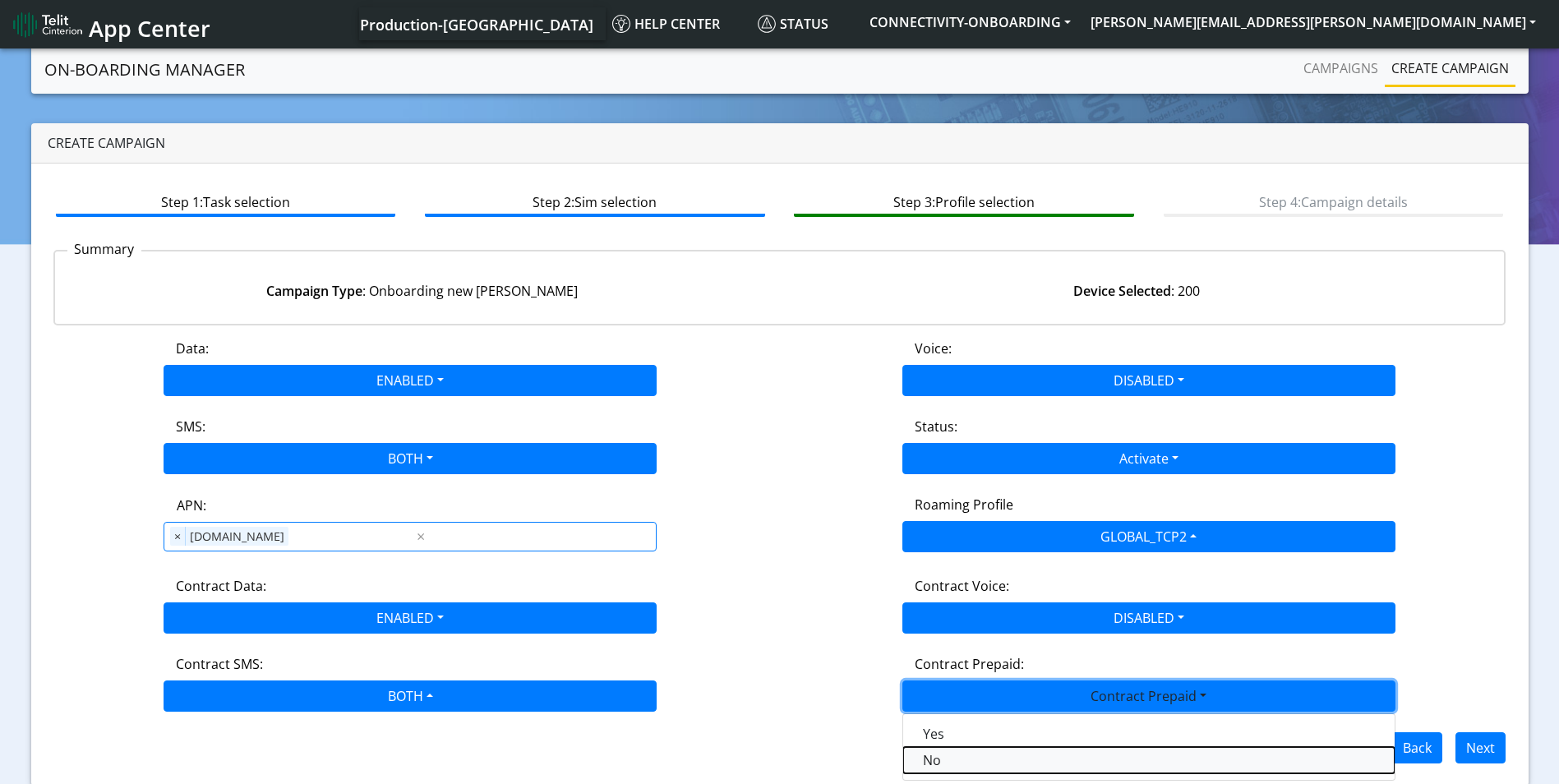
click at [952, 750] on Prepaidnotprepaid-dropdown "No" at bounding box center [1149, 760] width 492 height 26
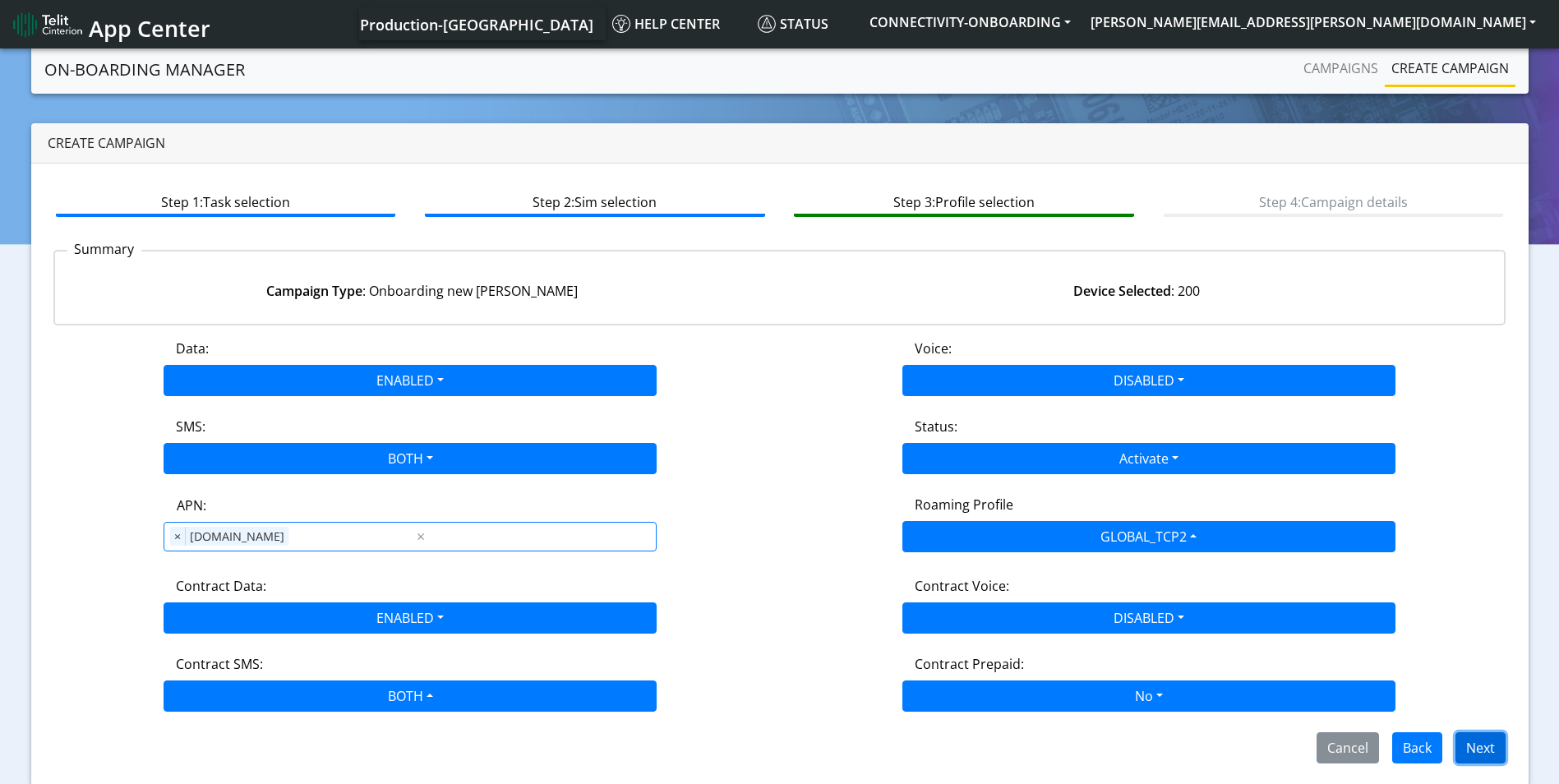
click at [1470, 753] on button "Next" at bounding box center [1480, 747] width 50 height 31
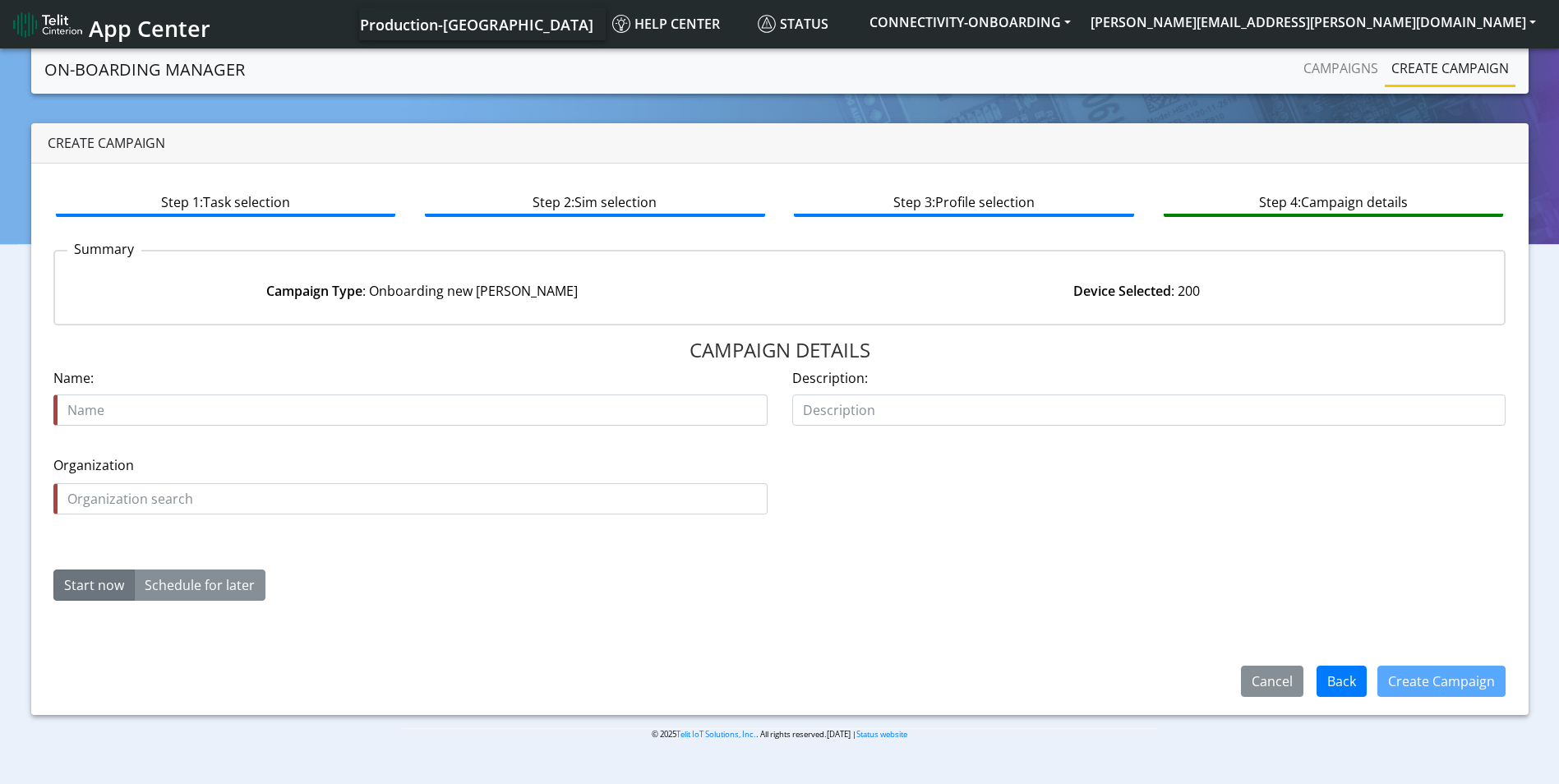
click at [232, 403] on input "text" at bounding box center [410, 410] width 714 height 31
type input "onset 17135 15 po 149059"
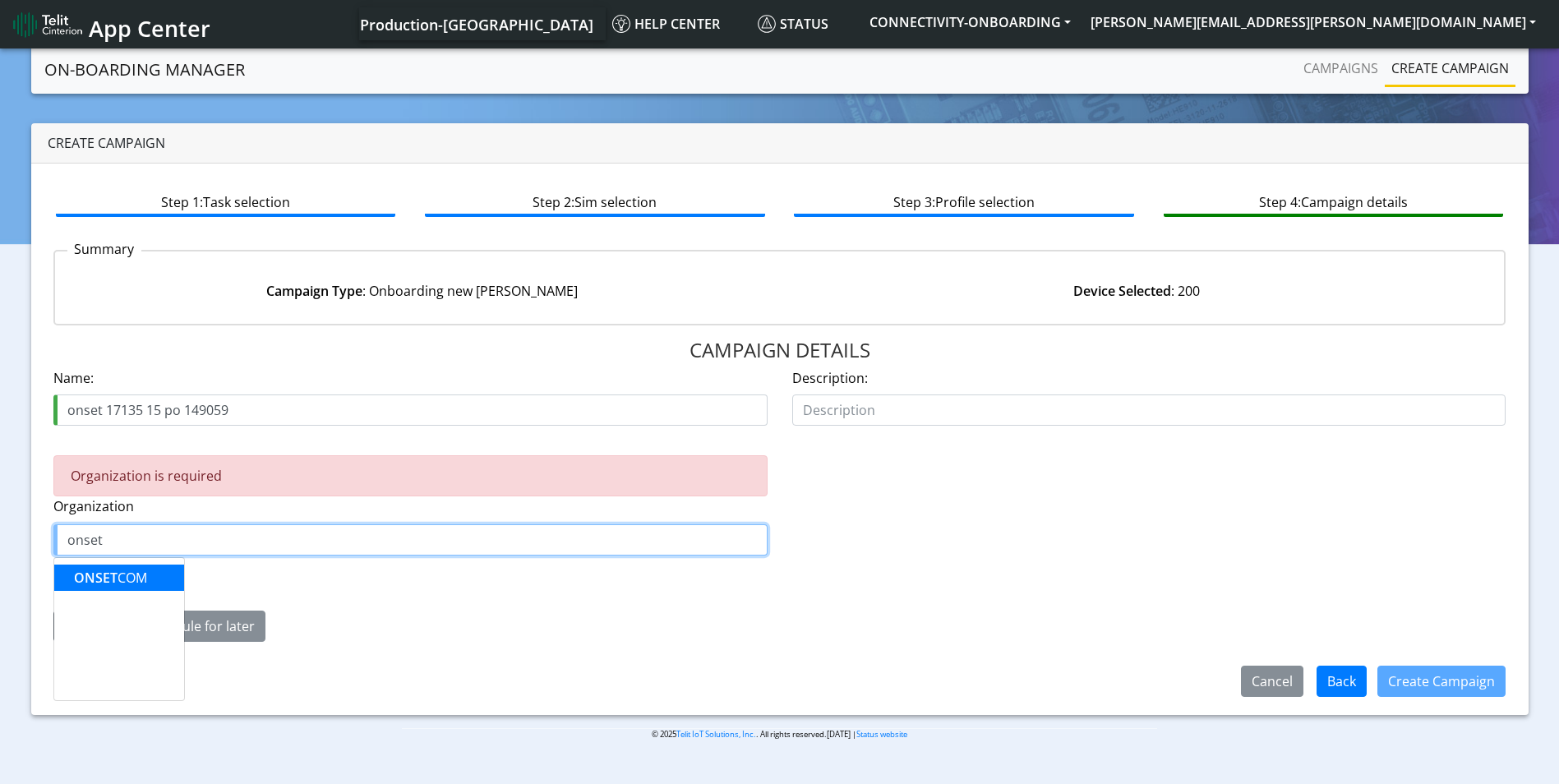
click at [109, 575] on span "ONSET" at bounding box center [96, 577] width 43 height 18
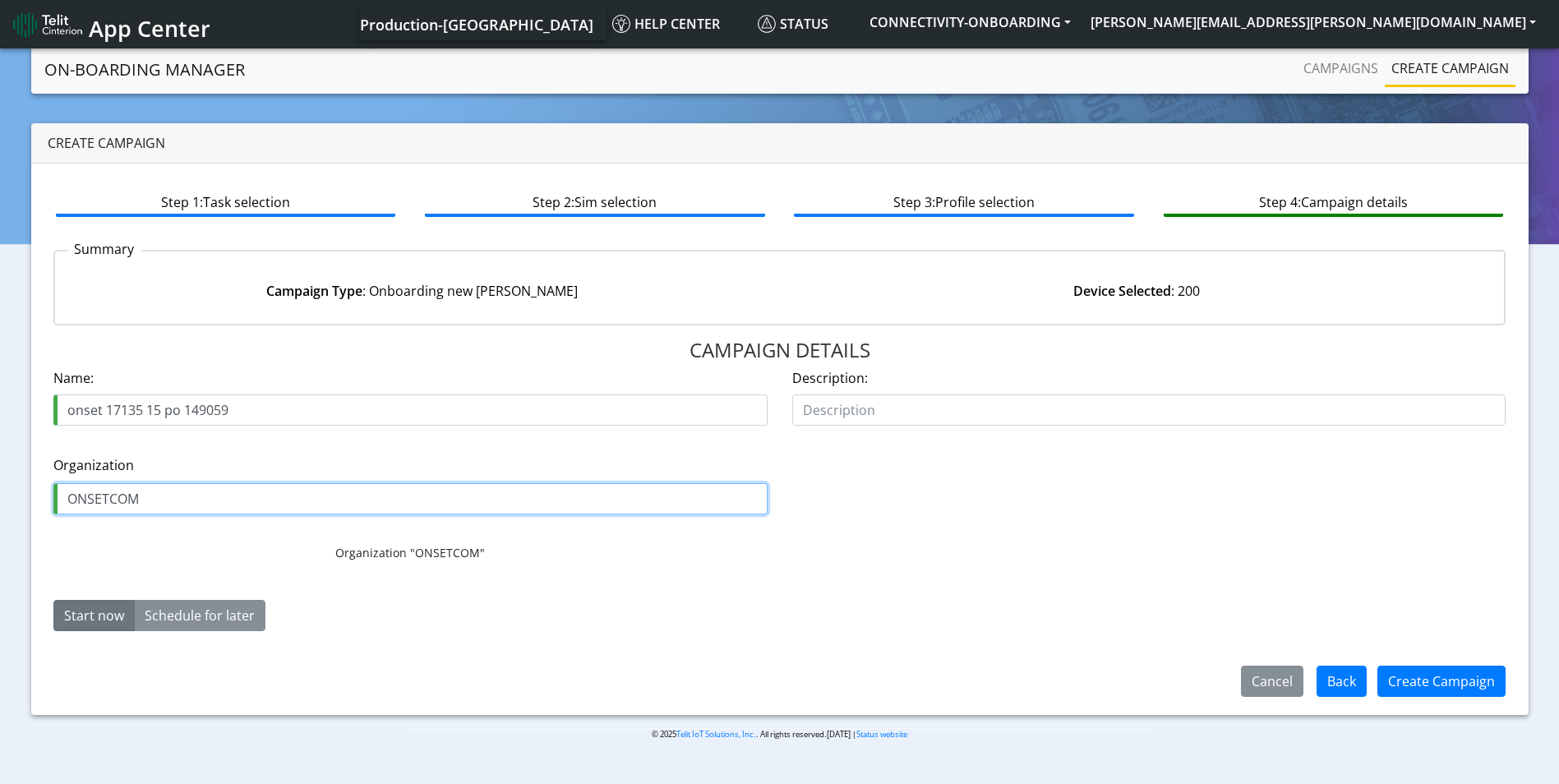
type input "ONSETCOM"
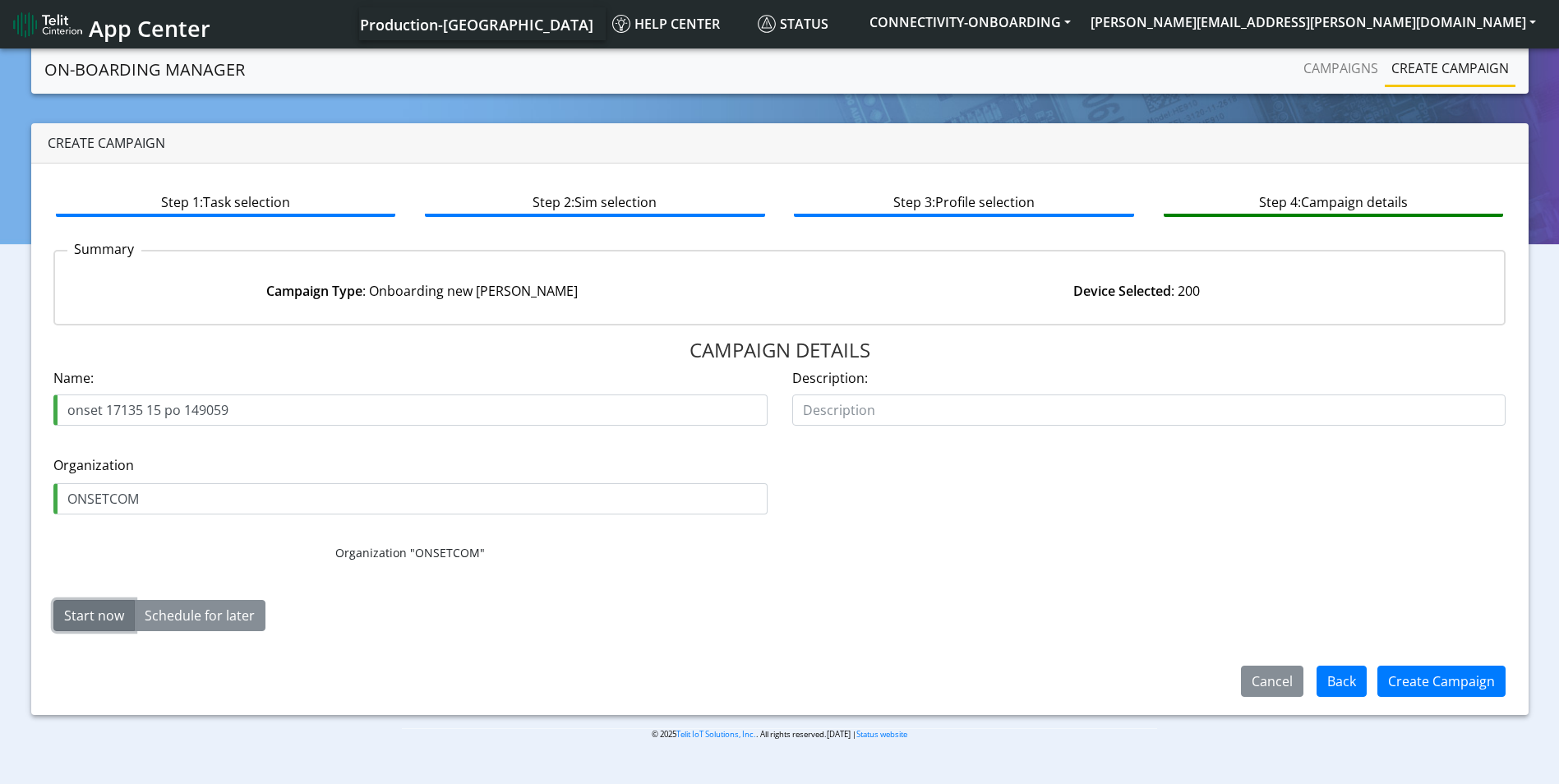
click at [96, 613] on button "Start now" at bounding box center [94, 615] width 82 height 31
click at [1417, 677] on button "Create Campaign" at bounding box center [1441, 681] width 129 height 31
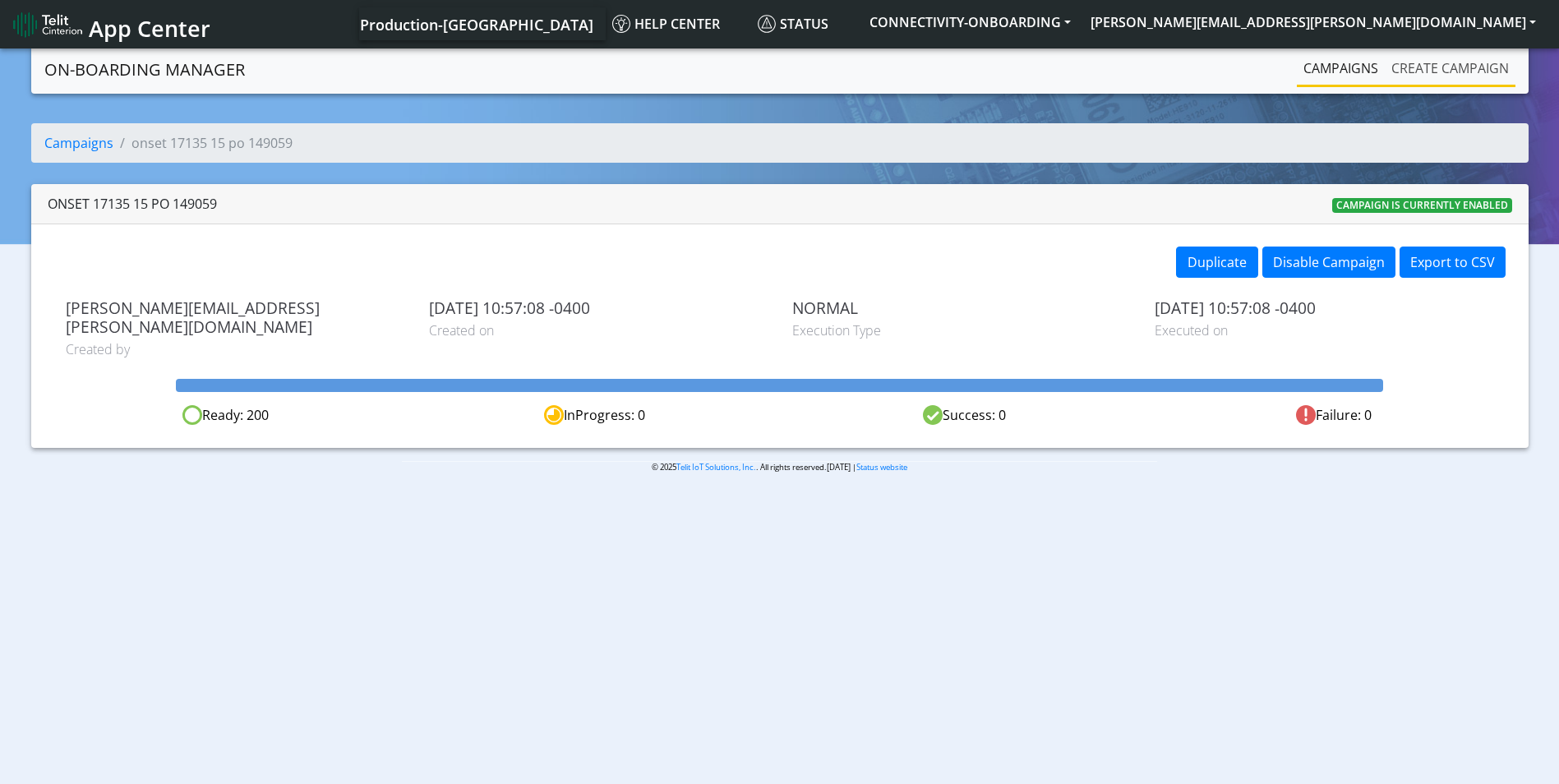
click at [1466, 69] on link "Create campaign" at bounding box center [1449, 68] width 130 height 33
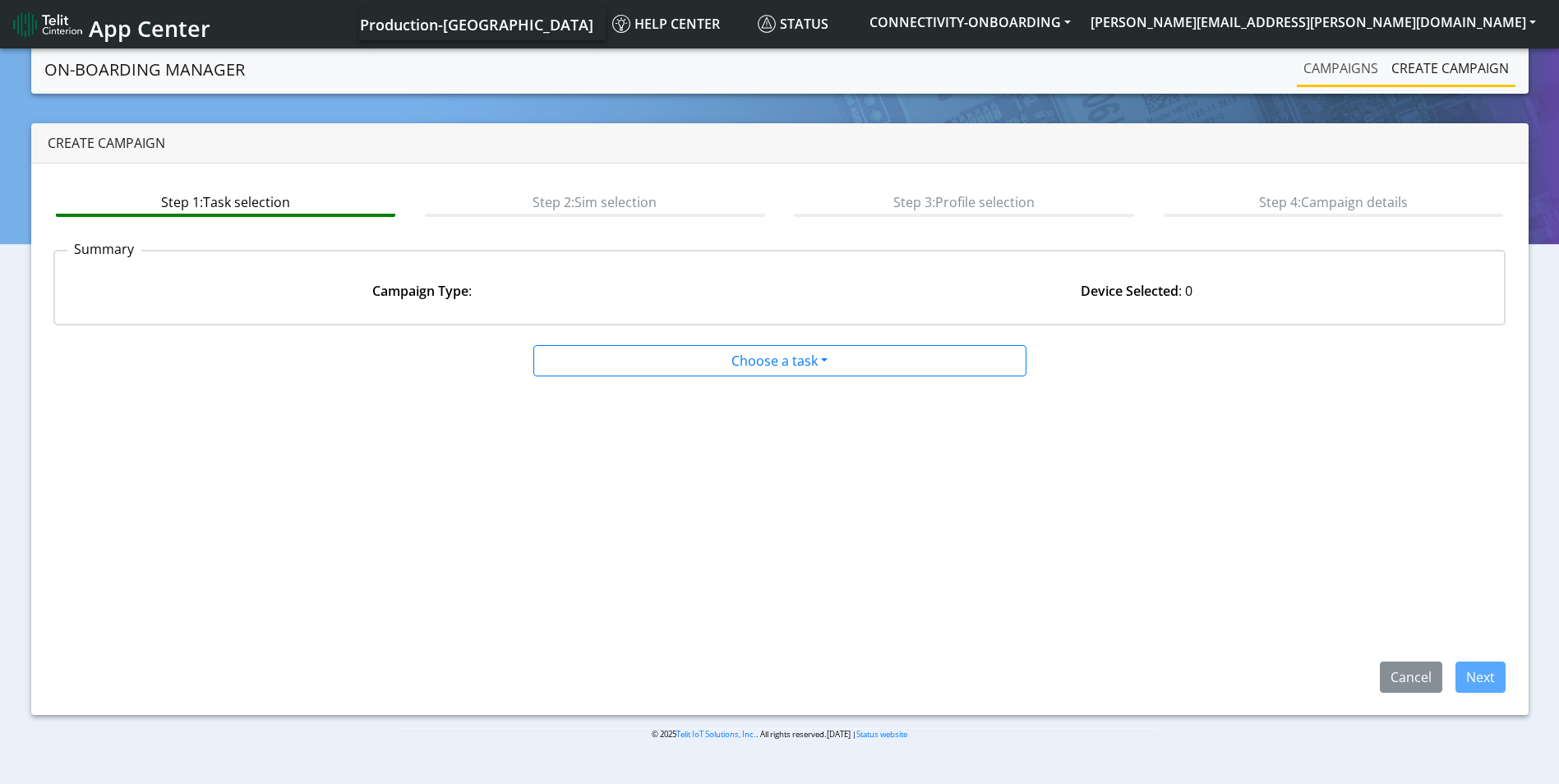
click at [1310, 78] on link "Campaigns" at bounding box center [1341, 68] width 88 height 33
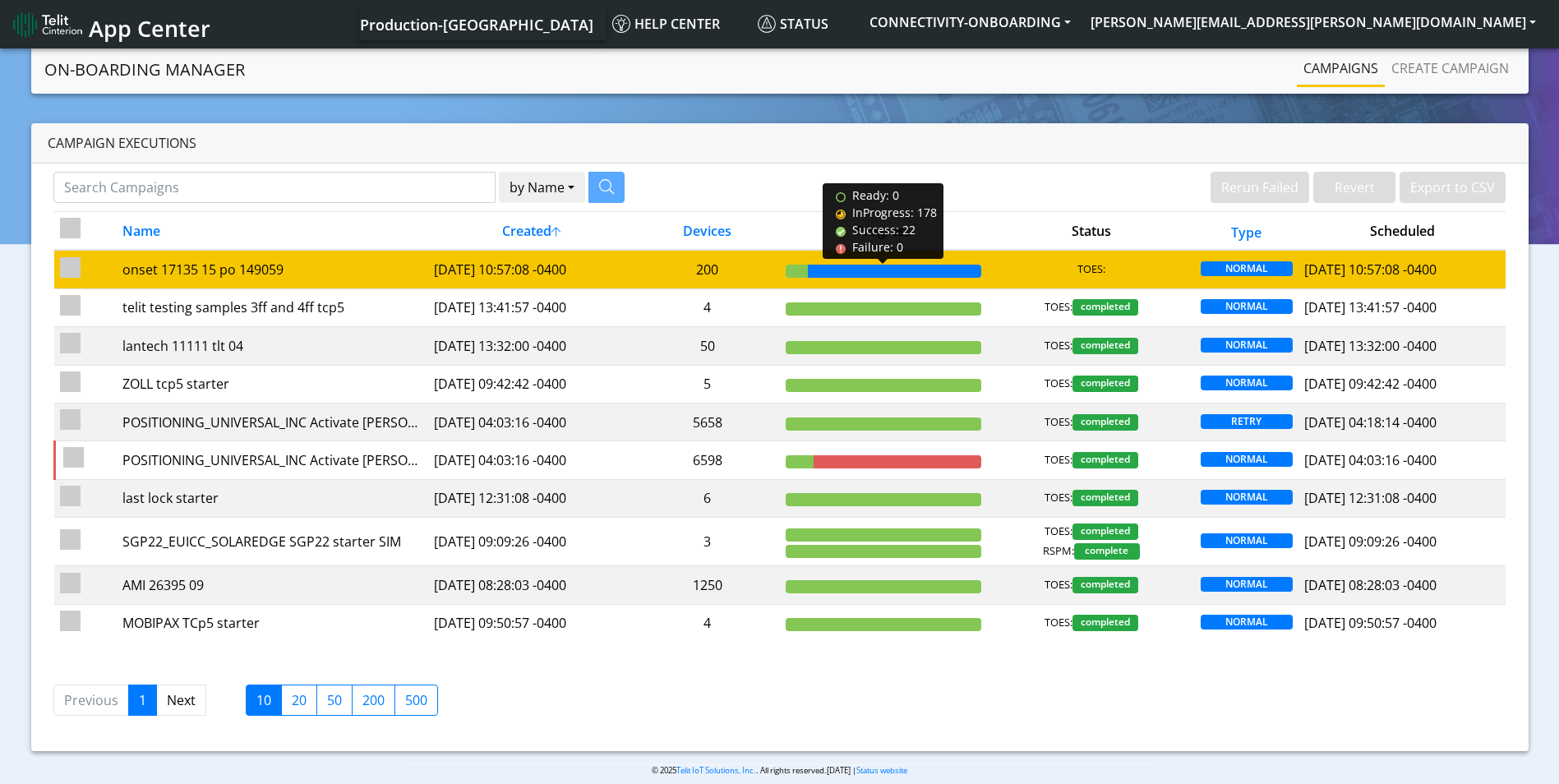
click at [926, 269] on div at bounding box center [895, 271] width 174 height 13
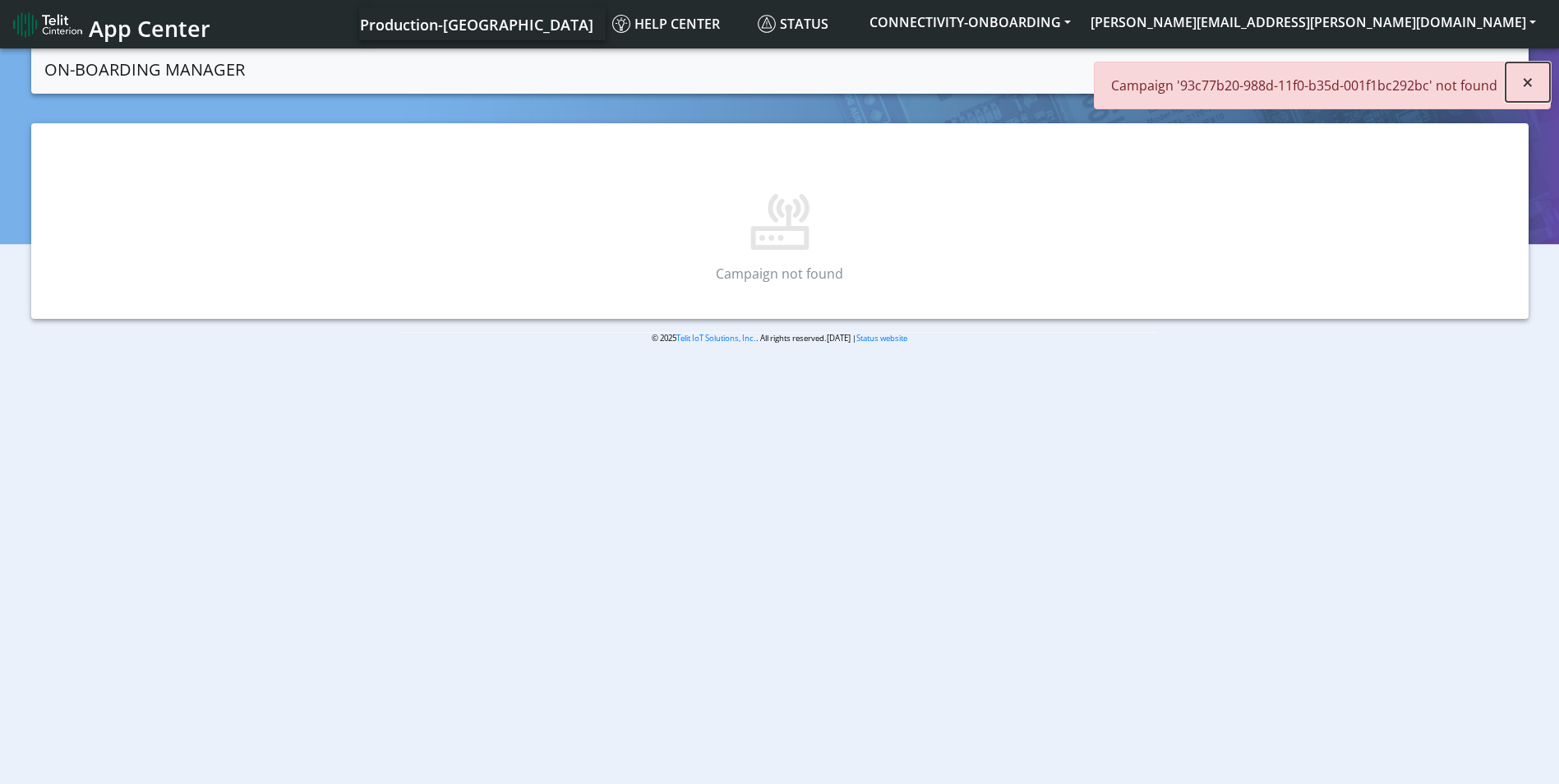
click at [1520, 78] on button "×" at bounding box center [1527, 83] width 44 height 39
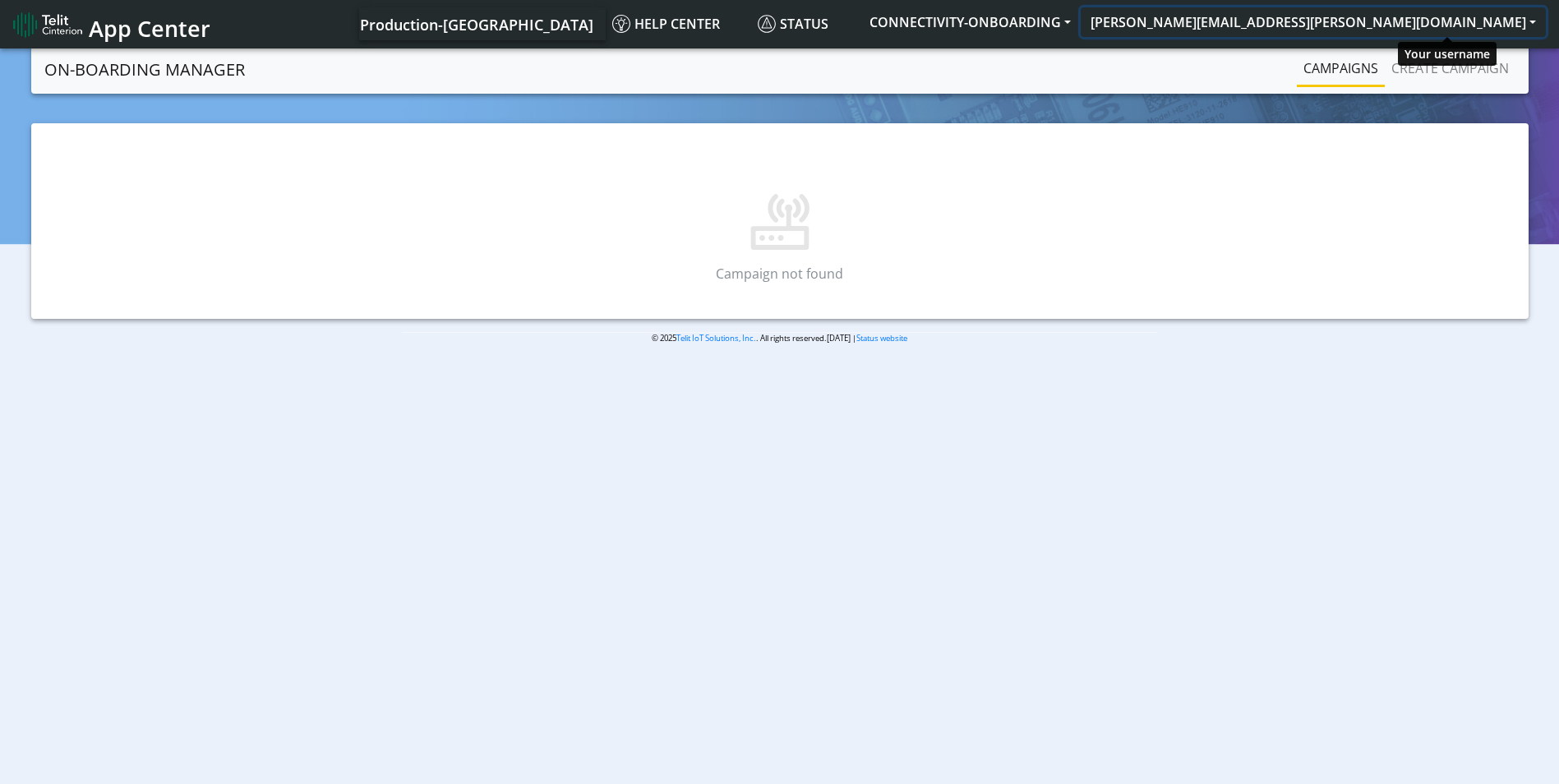
click at [1467, 22] on button "[PERSON_NAME][EMAIL_ADDRESS][PERSON_NAME][DOMAIN_NAME]" at bounding box center [1313, 23] width 465 height 30
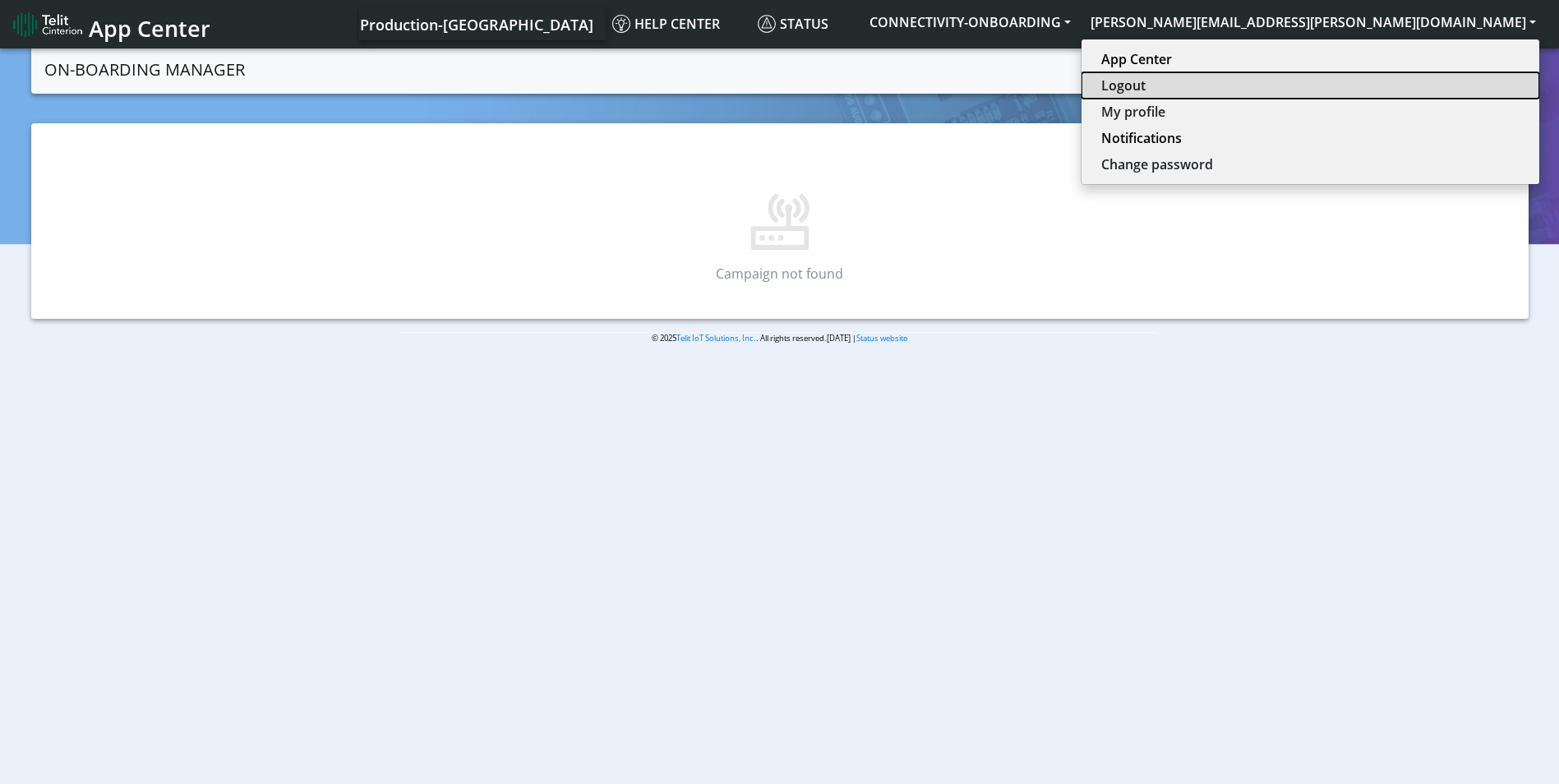
click at [1400, 91] on button "Logout" at bounding box center [1310, 85] width 458 height 26
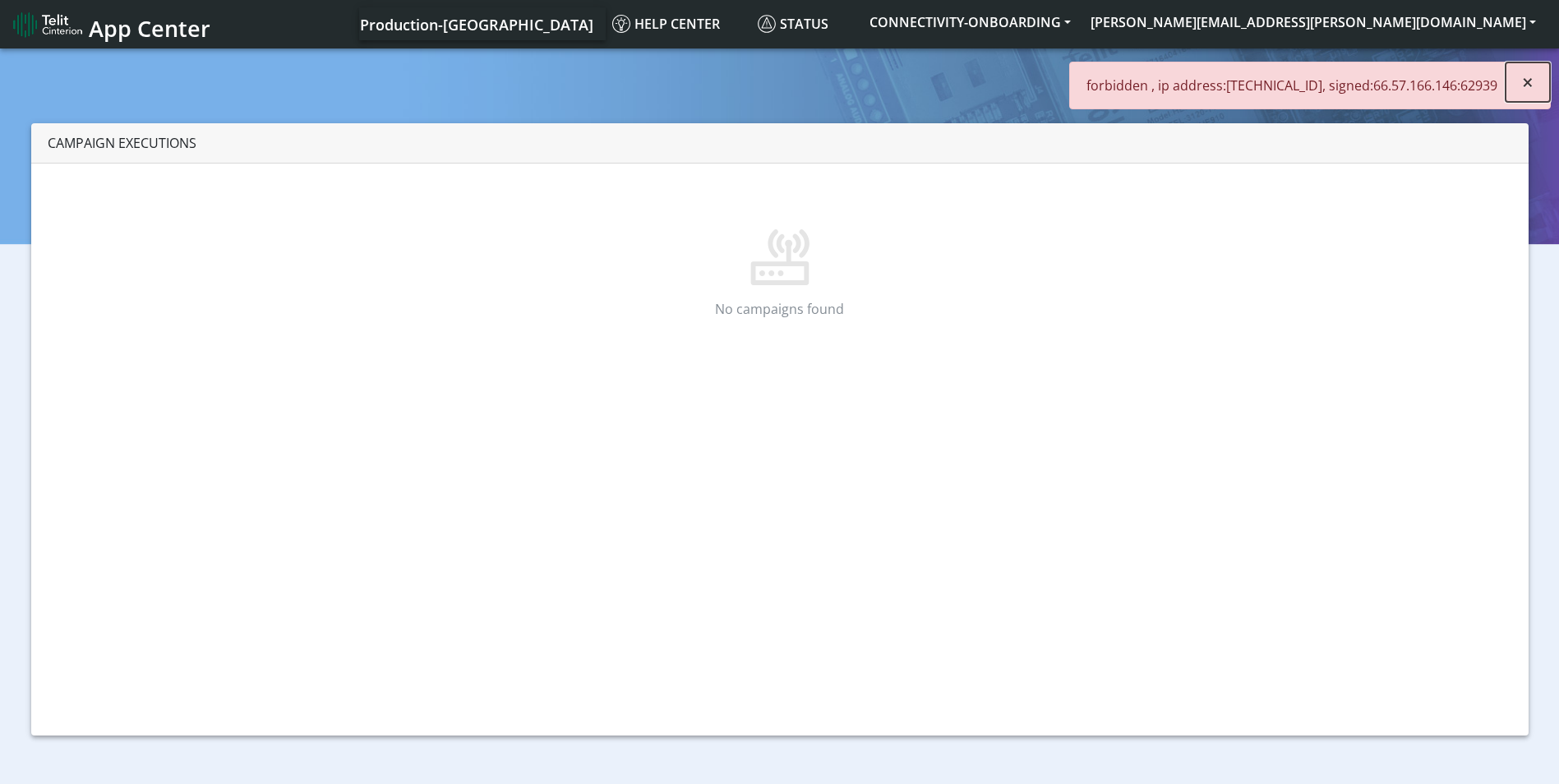
click at [1529, 89] on span "×" at bounding box center [1528, 82] width 11 height 27
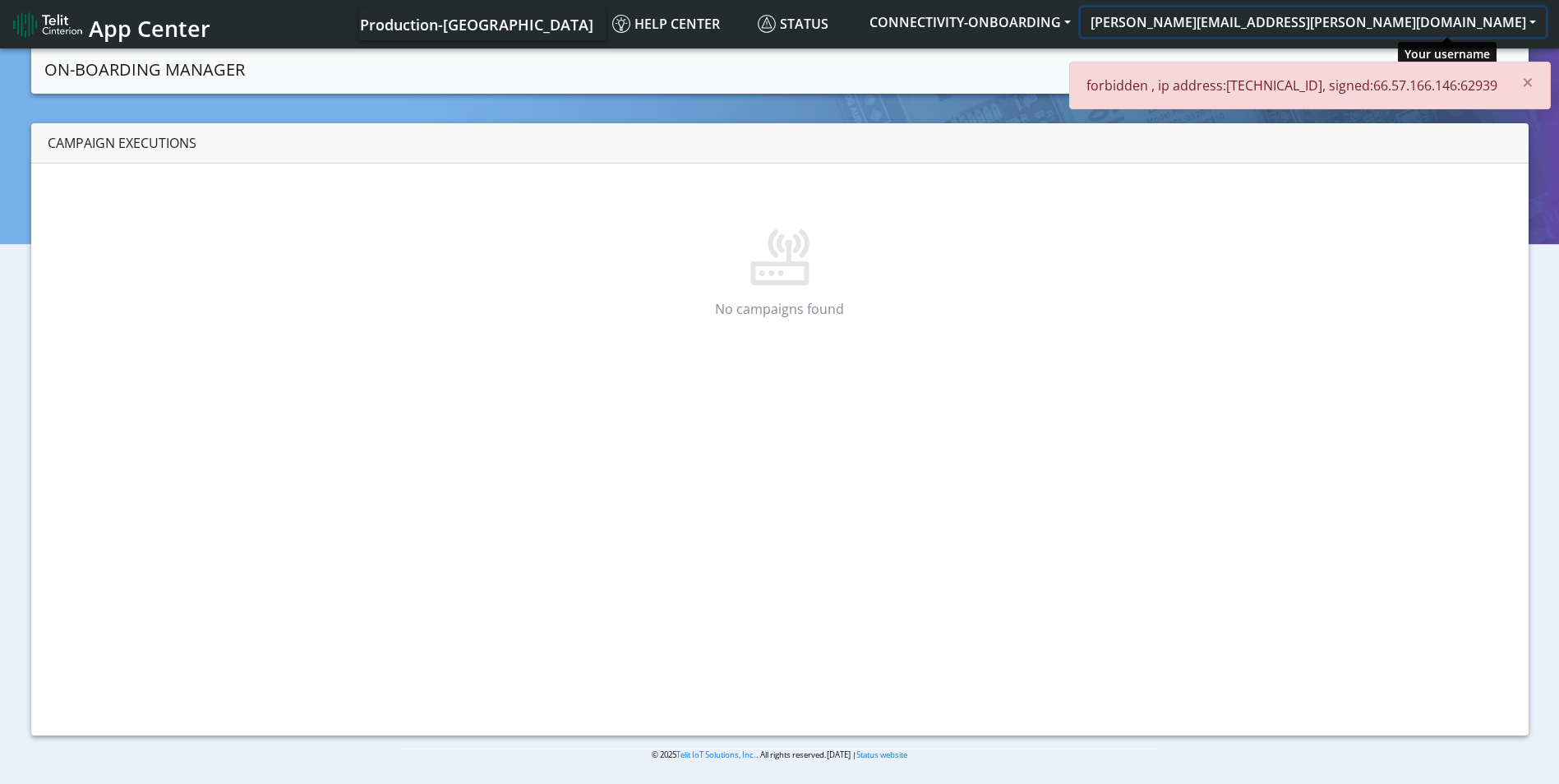
click at [1426, 24] on button "scott.krajewski@telit.com" at bounding box center [1313, 23] width 465 height 30
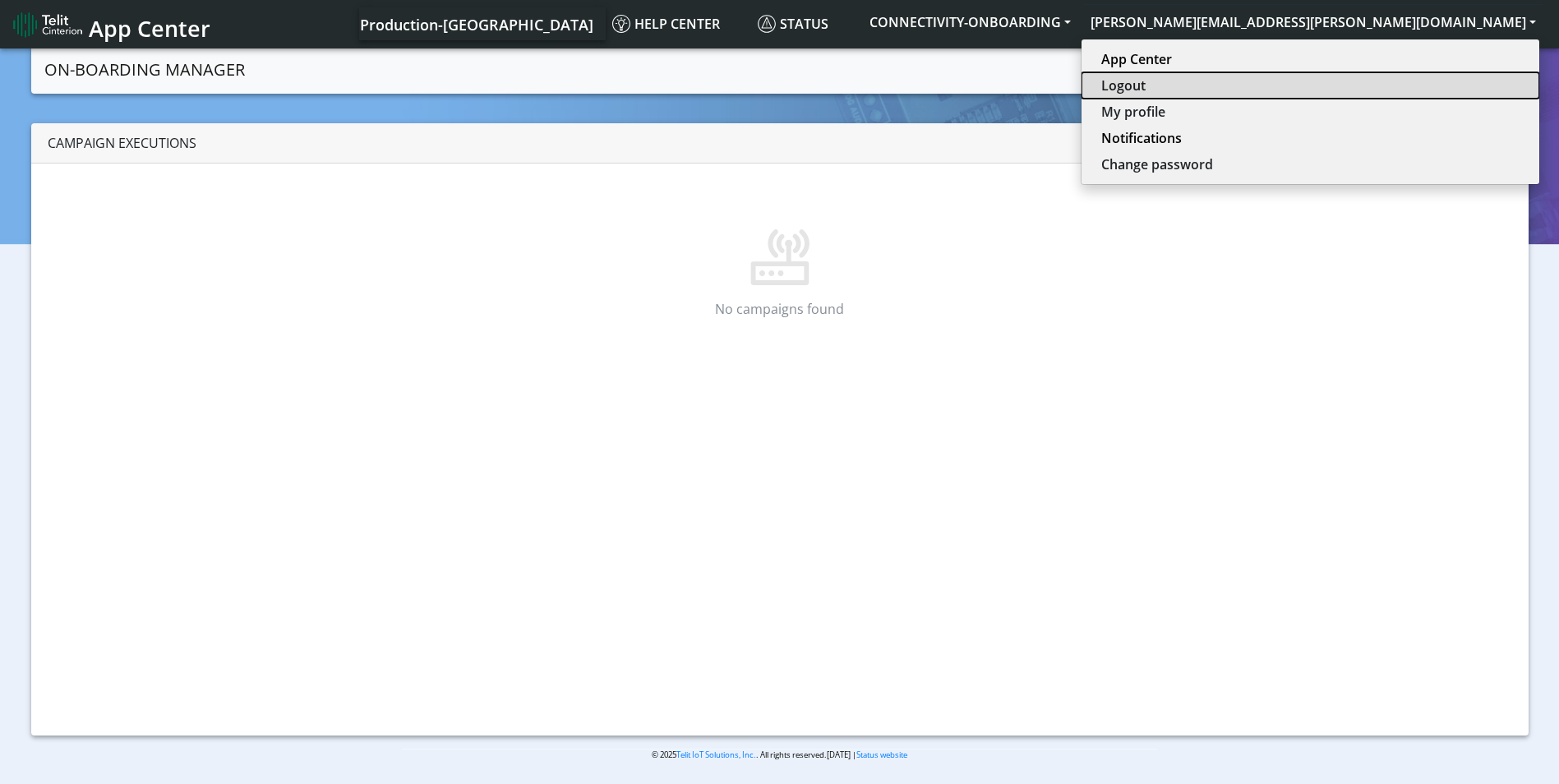
click at [1420, 81] on button "Logout" at bounding box center [1310, 85] width 458 height 26
